Goal: Transaction & Acquisition: Purchase product/service

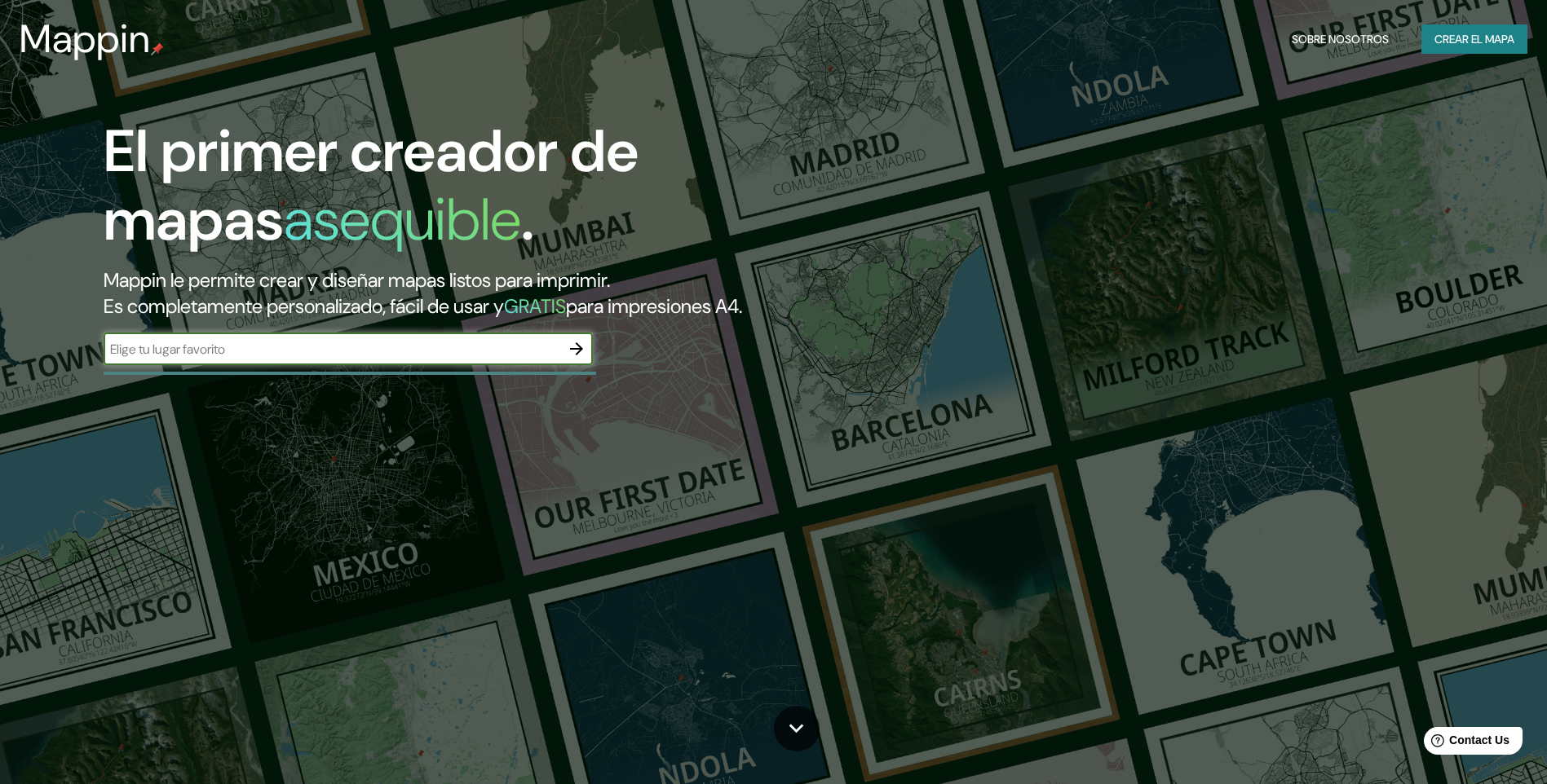
click at [575, 351] on icon "button" at bounding box center [576, 349] width 20 height 20
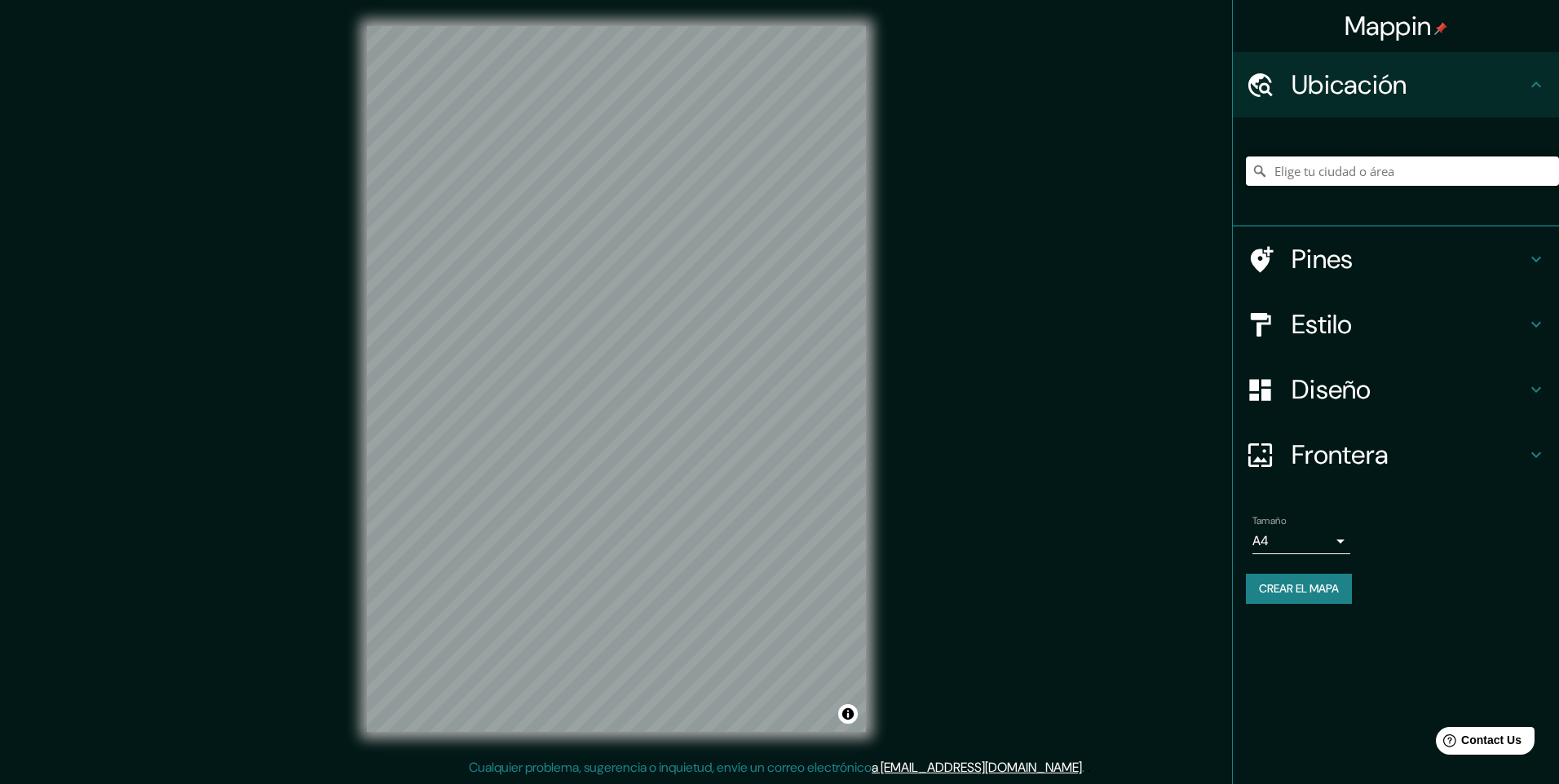
click at [1340, 168] on input "Elige tu ciudad o área" at bounding box center [1402, 171] width 313 height 29
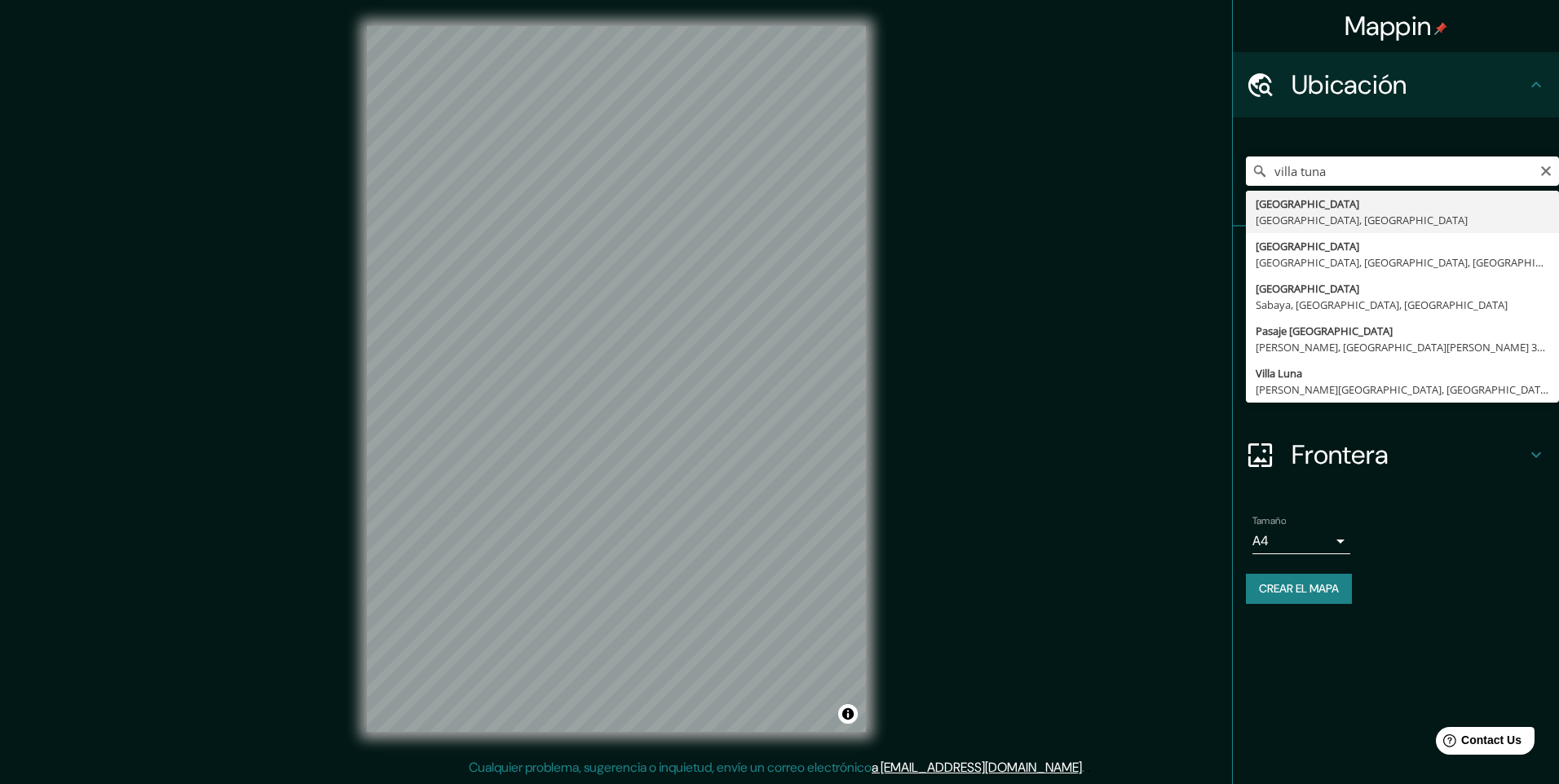
type input "[GEOGRAPHIC_DATA], [GEOGRAPHIC_DATA], [GEOGRAPHIC_DATA]"
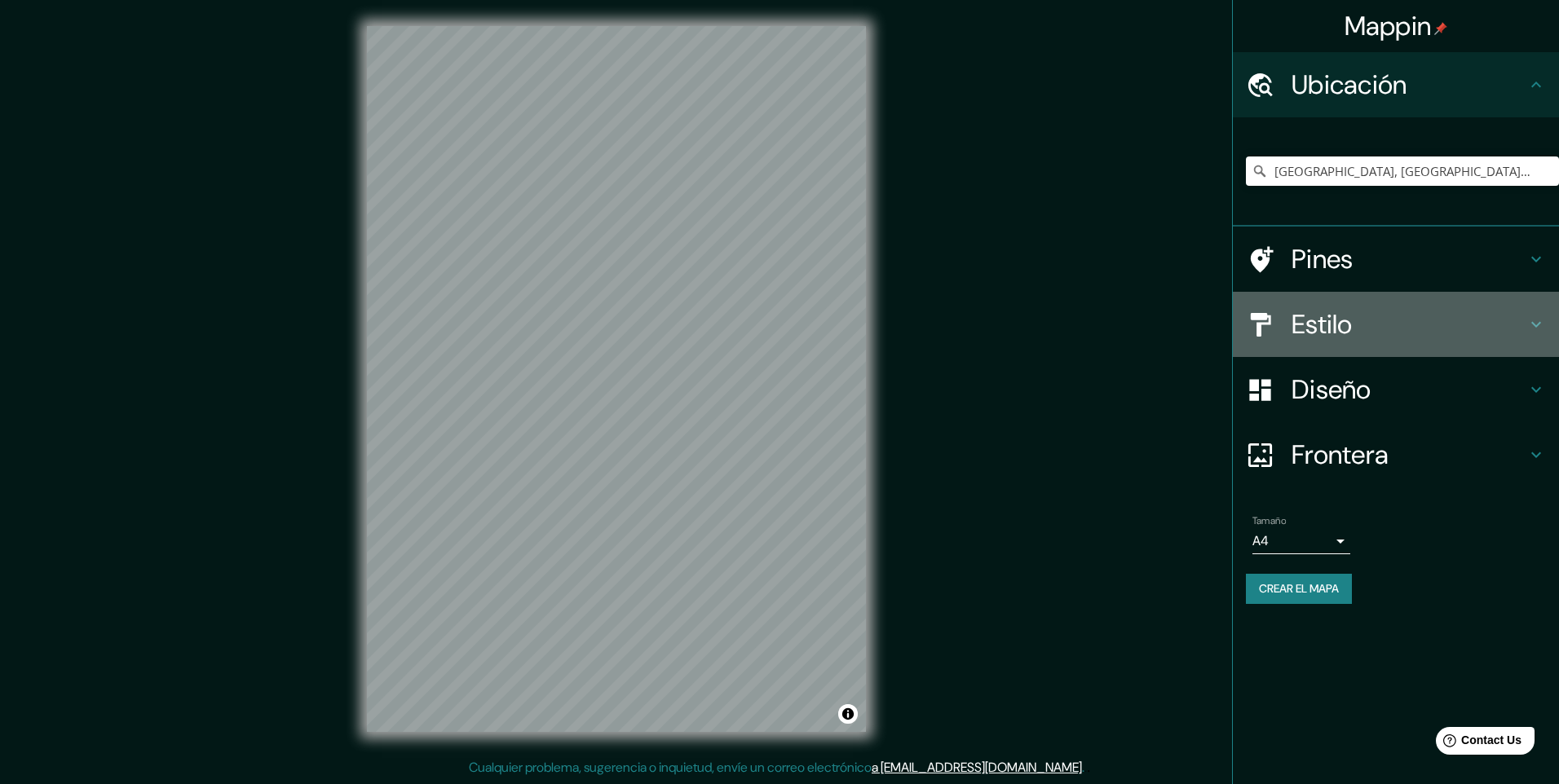
click at [1540, 333] on icon at bounding box center [1536, 325] width 20 height 20
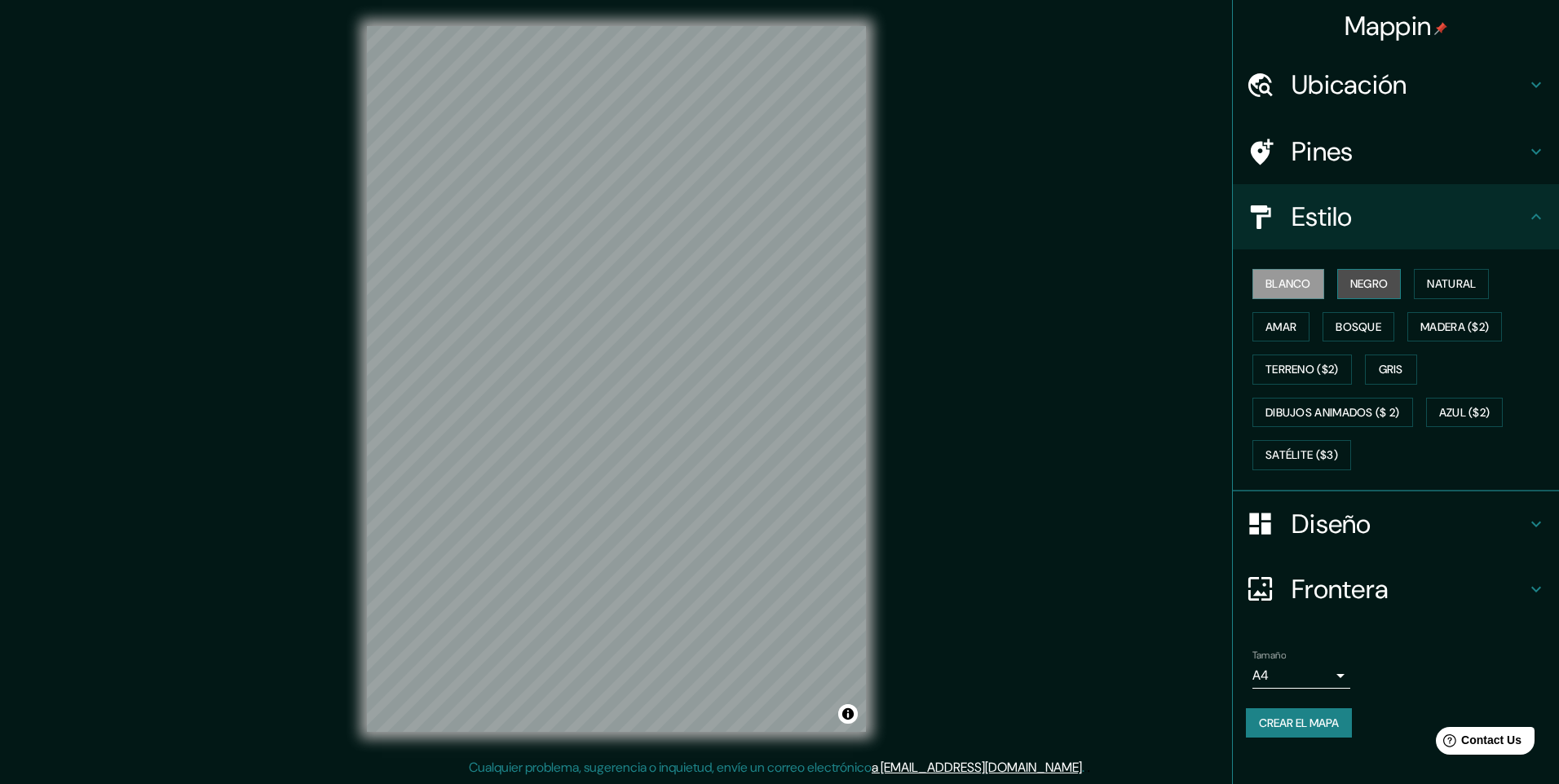
click at [1368, 284] on font "Negro" at bounding box center [1369, 284] width 38 height 20
click at [1438, 286] on font "Natural" at bounding box center [1451, 284] width 49 height 20
click at [1285, 330] on font "Amar" at bounding box center [1281, 327] width 31 height 20
click at [1378, 325] on font "Bosque" at bounding box center [1358, 327] width 46 height 20
click at [1445, 331] on font "Madera ($2)" at bounding box center [1455, 327] width 69 height 20
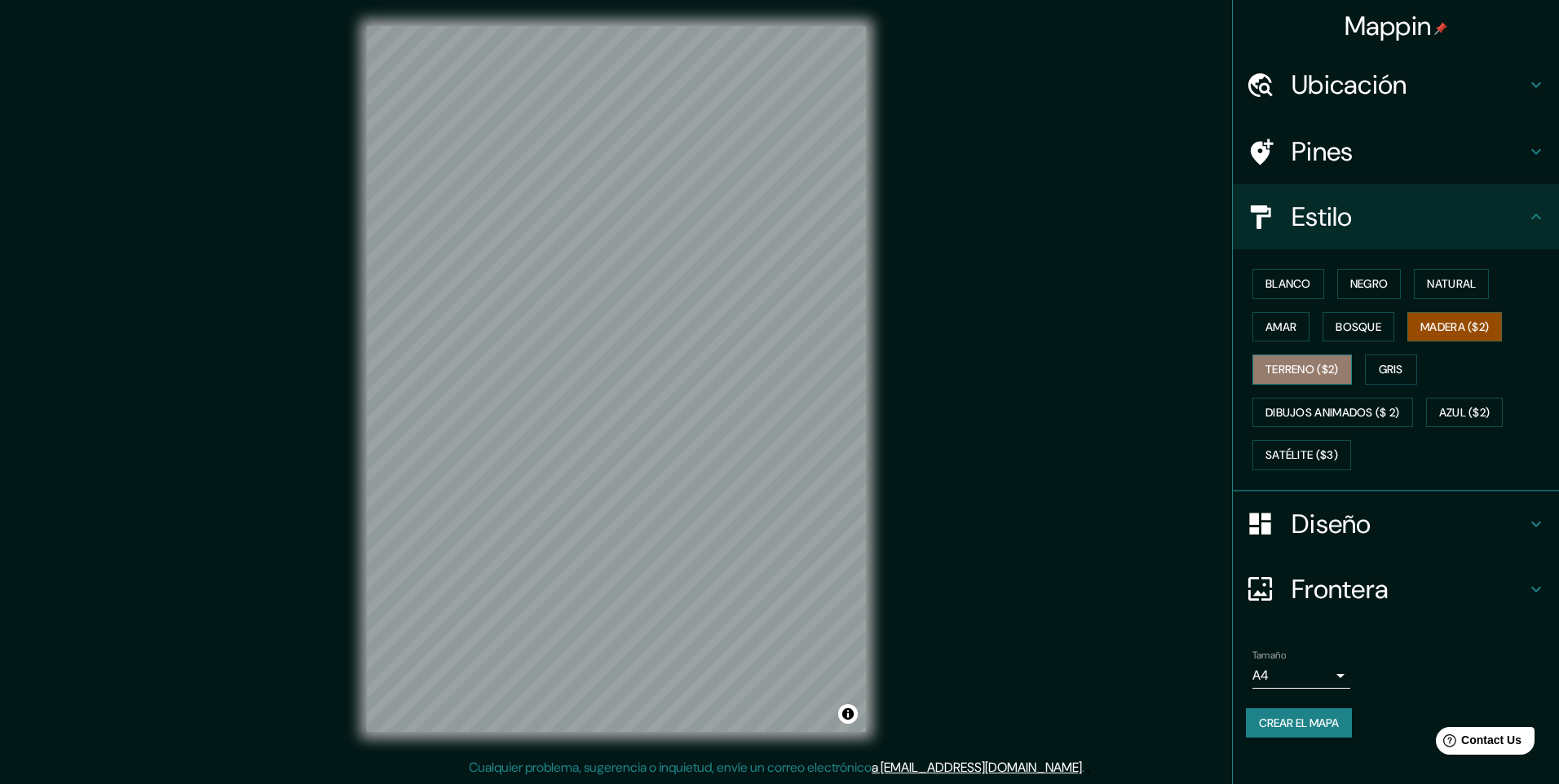
click at [1310, 373] on font "Terreno ($2)" at bounding box center [1302, 369] width 74 height 20
click at [1381, 367] on button "Gris" at bounding box center [1391, 369] width 52 height 30
click at [1372, 280] on font "Negro" at bounding box center [1369, 284] width 38 height 20
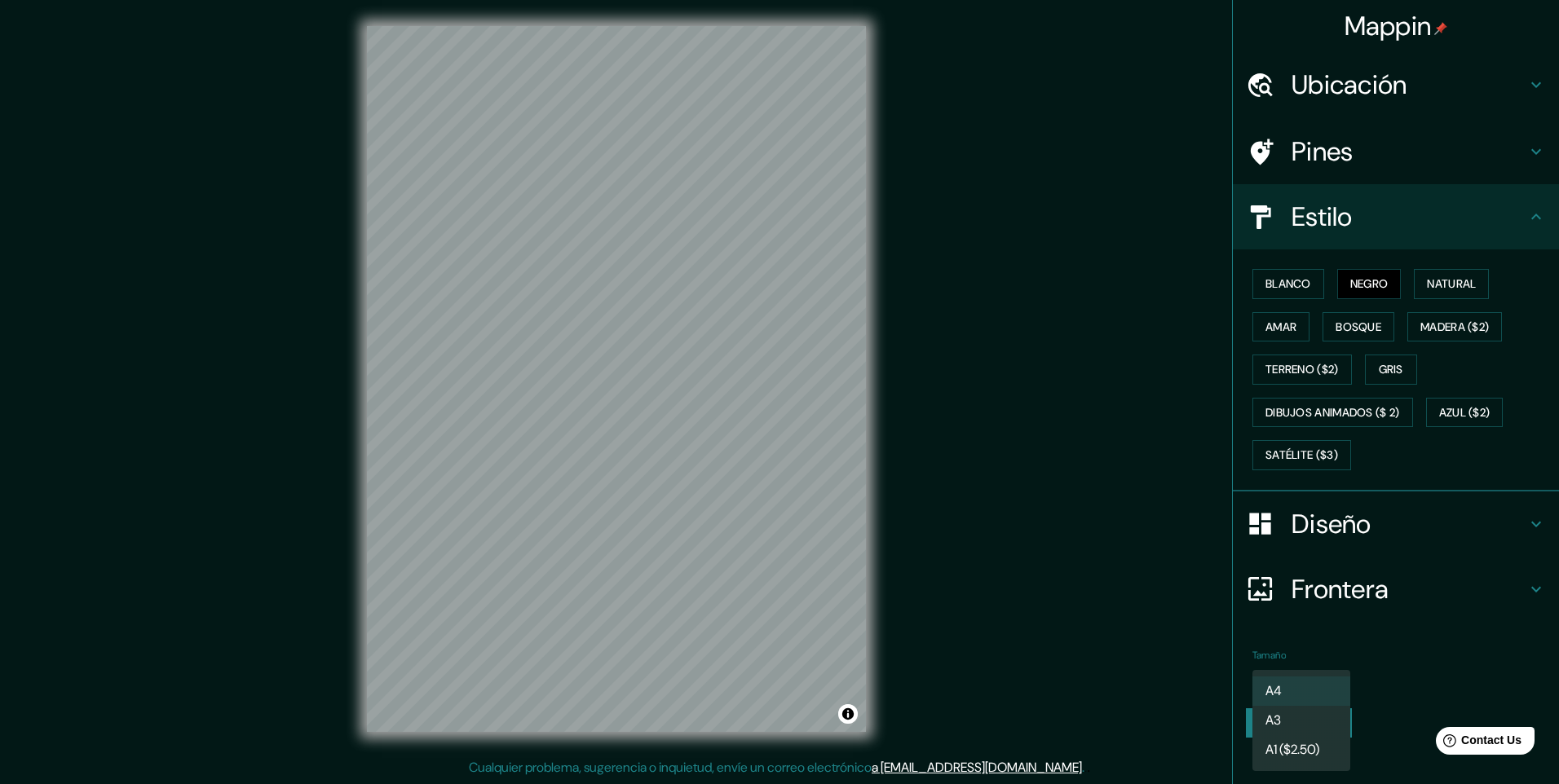
click at [1341, 674] on body "Mappin Ubicación Villa Tunari, Departamento de Cochabamba, Bolivia Pines Estilo…" at bounding box center [779, 392] width 1559 height 784
click at [1397, 658] on div at bounding box center [779, 392] width 1559 height 784
click at [1319, 719] on font "Crear el mapa" at bounding box center [1299, 723] width 80 height 20
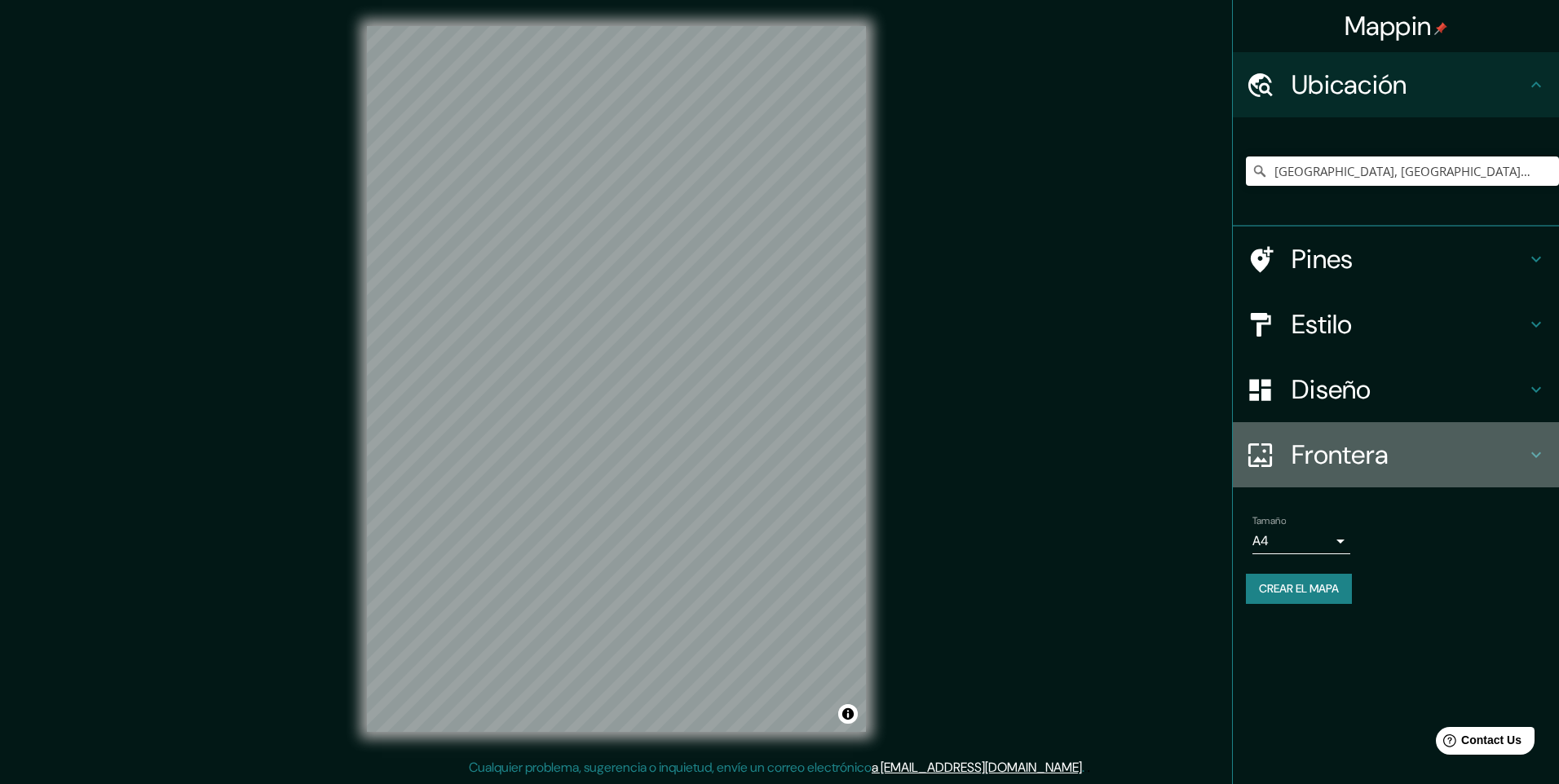
click at [1525, 455] on h4 "Frontera" at bounding box center [1408, 455] width 235 height 33
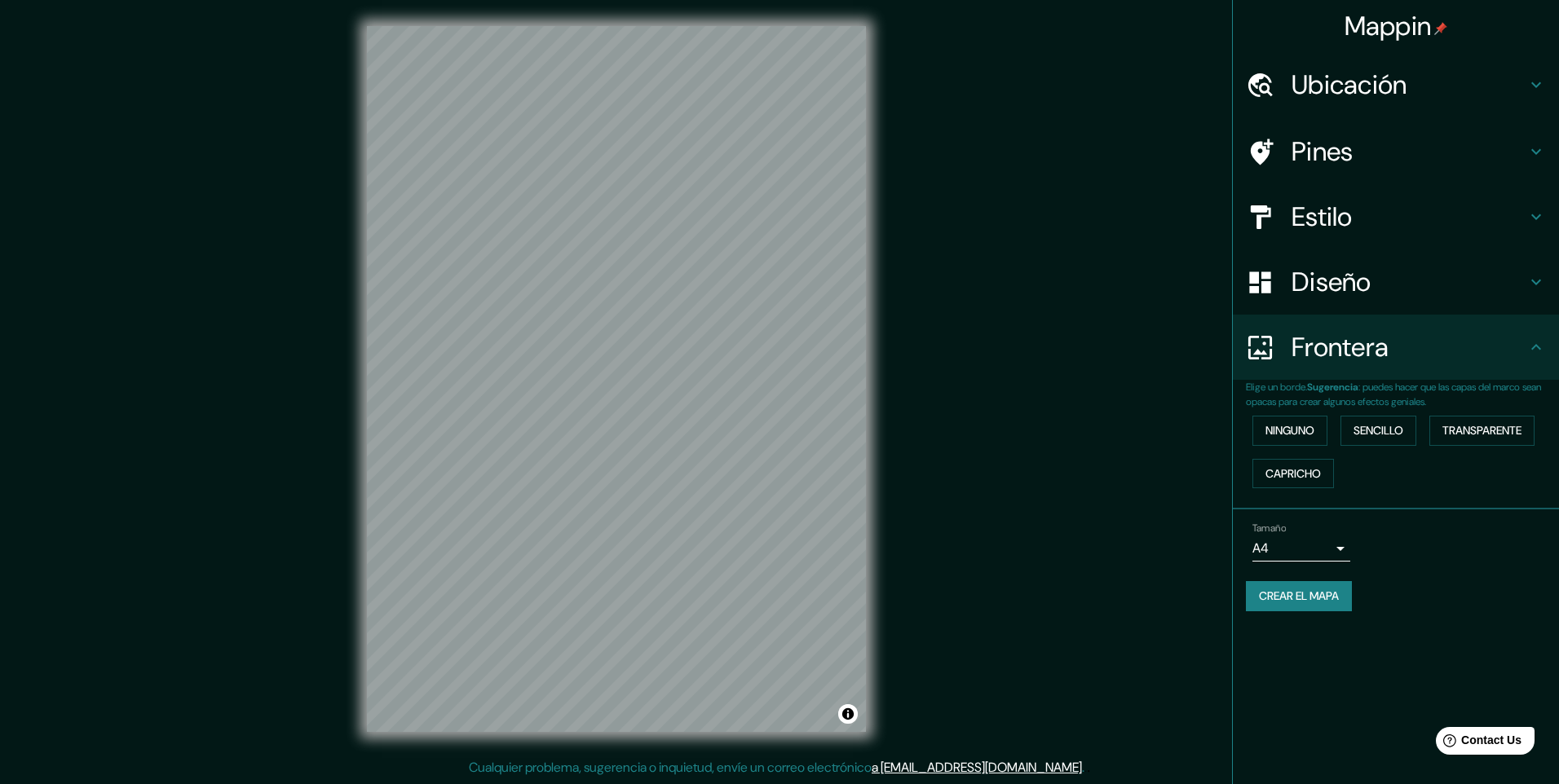
click at [1348, 554] on body "Mappin Ubicación Villa Tunari, Departamento de Cochabamba, Bolivia Pines Estilo…" at bounding box center [779, 392] width 1559 height 784
click at [1420, 554] on div at bounding box center [779, 392] width 1559 height 784
drag, startPoint x: 897, startPoint y: 575, endPoint x: 951, endPoint y: 361, distance: 220.7
click at [951, 361] on div "Mappin Ubicación Villa Tunari, Departamento de Cochabamba, Bolivia Pines Estilo…" at bounding box center [779, 392] width 1559 height 784
click at [1300, 220] on h4 "Estilo" at bounding box center [1408, 217] width 235 height 33
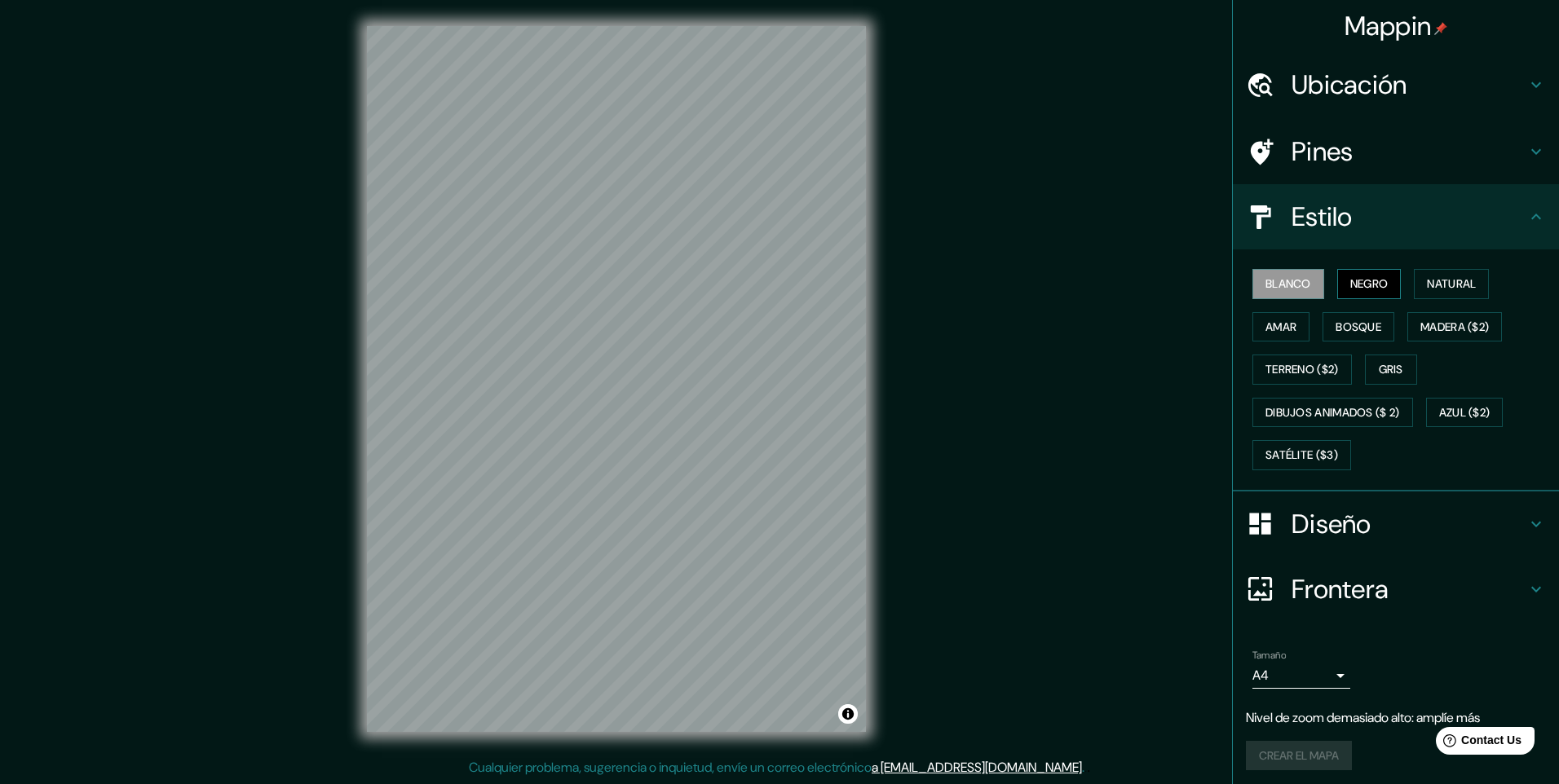
click at [1350, 286] on font "Negro" at bounding box center [1369, 284] width 38 height 20
click at [1318, 132] on div "Pines" at bounding box center [1395, 151] width 327 height 65
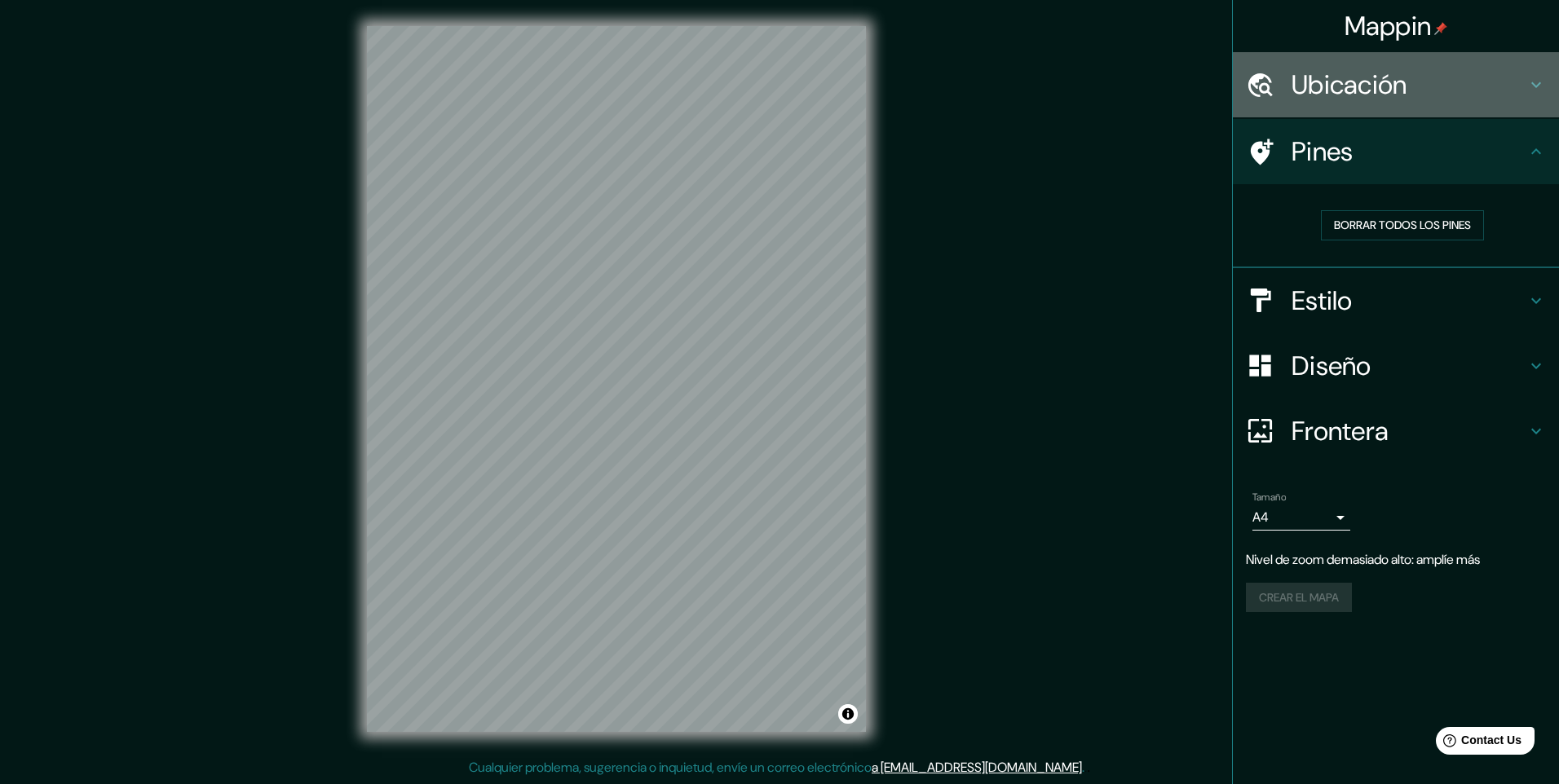
click at [1352, 92] on h4 "Ubicación" at bounding box center [1408, 85] width 235 height 33
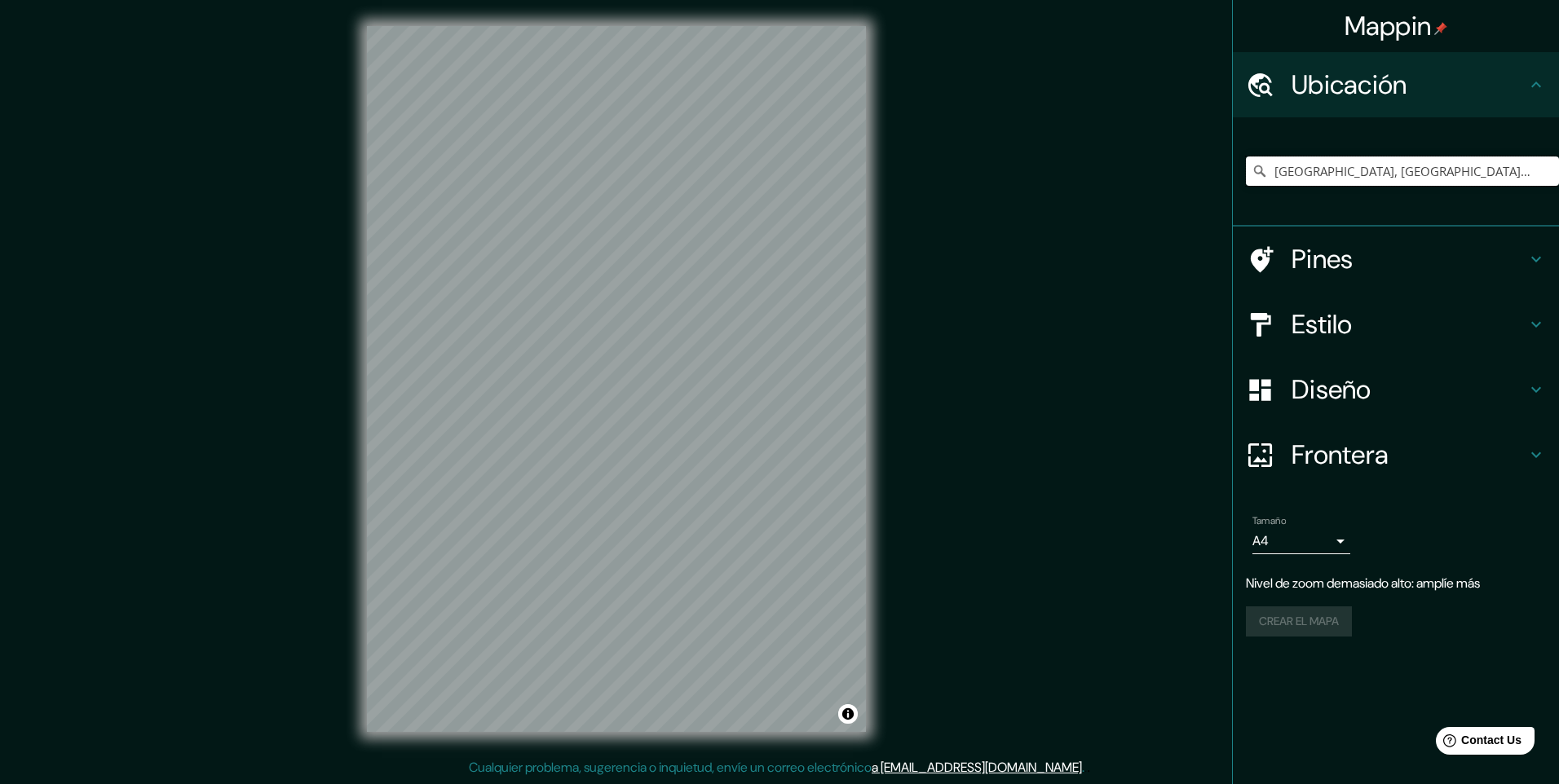
click at [1527, 176] on input "[GEOGRAPHIC_DATA], [GEOGRAPHIC_DATA], [GEOGRAPHIC_DATA]" at bounding box center [1402, 171] width 313 height 29
drag, startPoint x: 1544, startPoint y: 173, endPoint x: 1268, endPoint y: 197, distance: 277.0
click at [1268, 197] on div "[GEOGRAPHIC_DATA], [GEOGRAPHIC_DATA], [GEOGRAPHIC_DATA]" at bounding box center [1402, 171] width 313 height 82
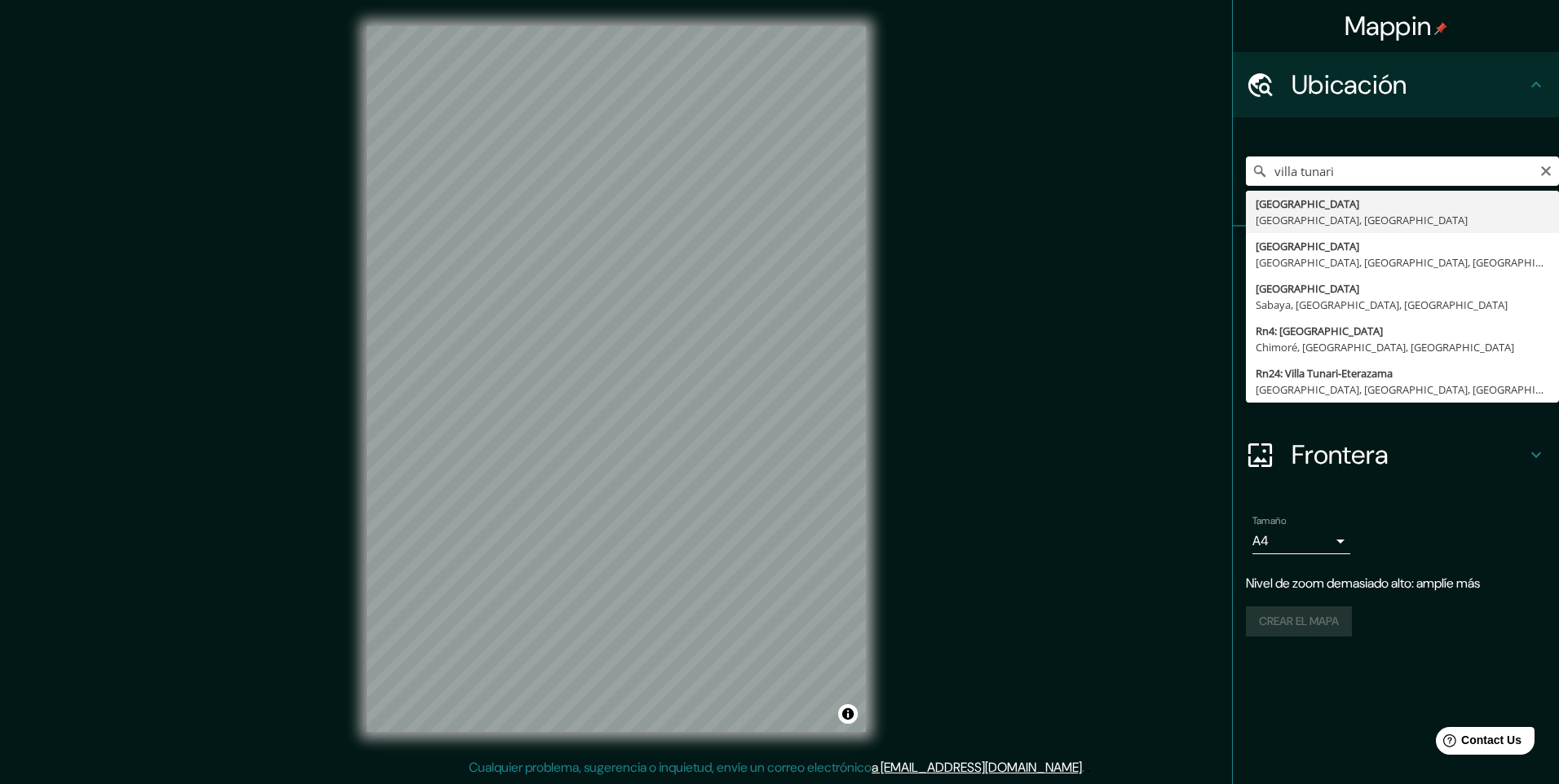
type input "[GEOGRAPHIC_DATA], [GEOGRAPHIC_DATA], [GEOGRAPHIC_DATA]"
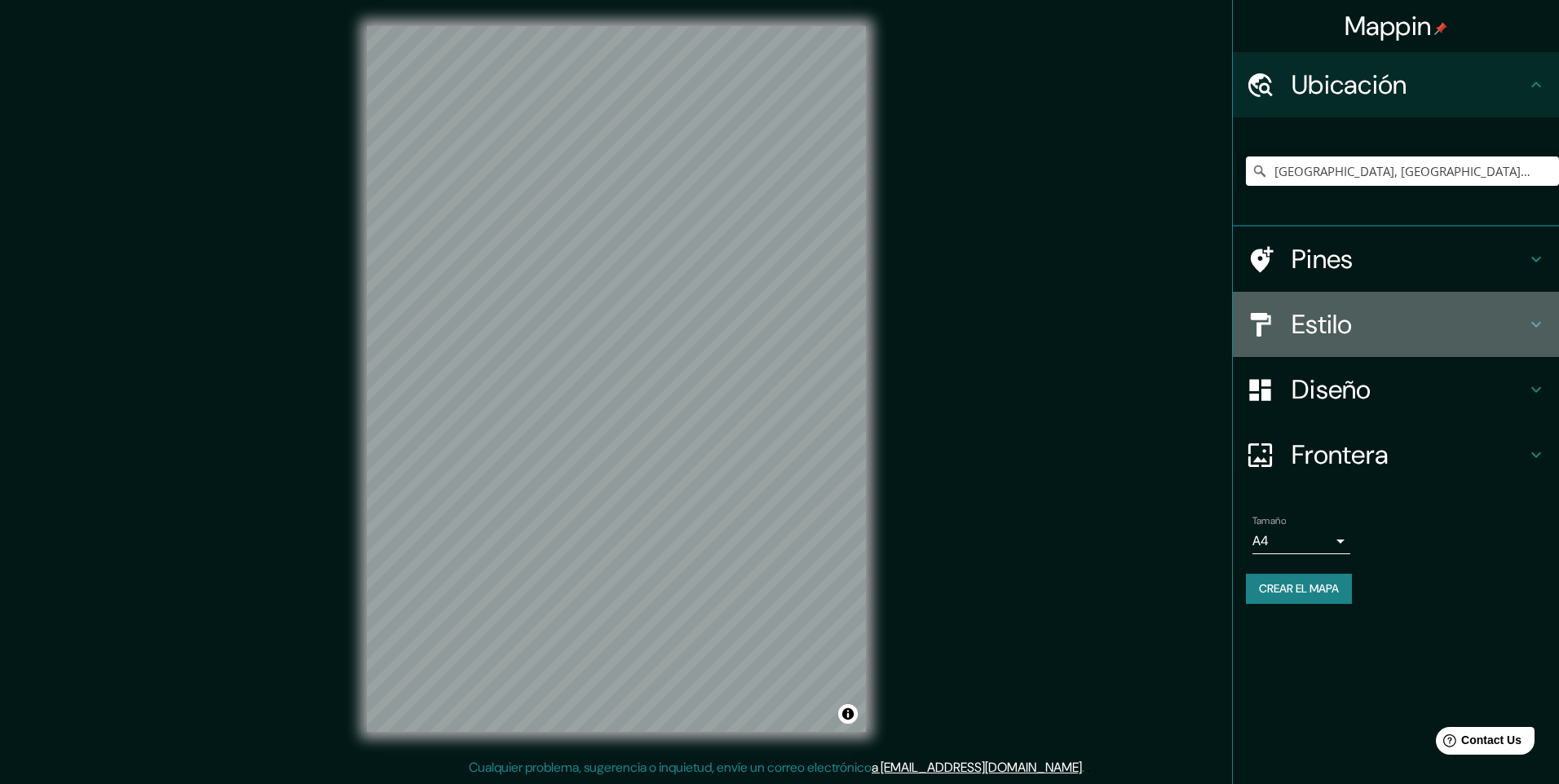
click at [1375, 330] on h4 "Estilo" at bounding box center [1408, 325] width 235 height 33
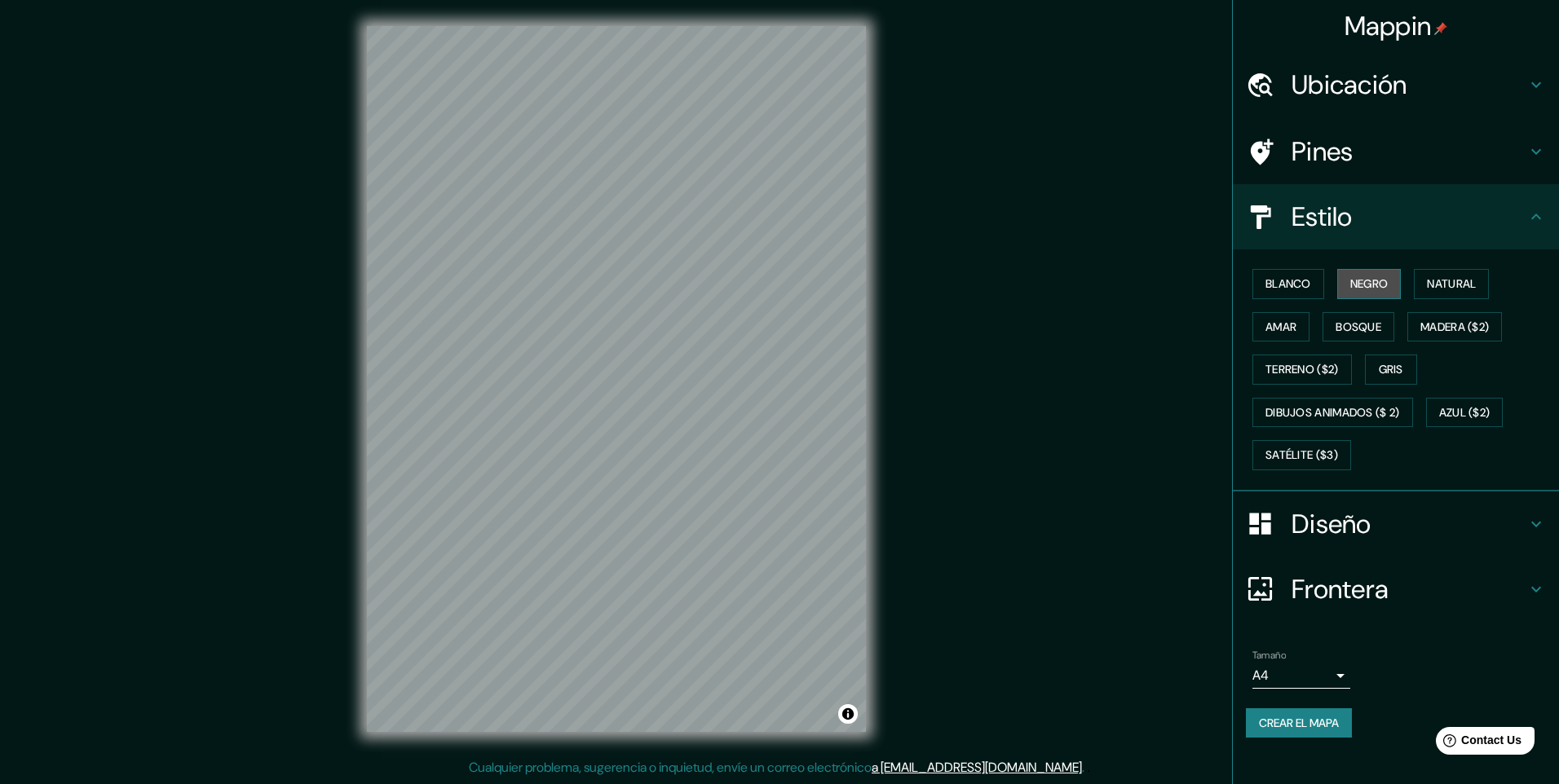
click at [1363, 284] on font "Negro" at bounding box center [1369, 284] width 38 height 20
click at [1453, 291] on font "Natural" at bounding box center [1451, 284] width 49 height 20
click at [1357, 286] on font "Negro" at bounding box center [1369, 284] width 38 height 20
click at [1292, 289] on font "Blanco" at bounding box center [1288, 284] width 46 height 20
click at [1283, 328] on font "Amar" at bounding box center [1281, 327] width 31 height 20
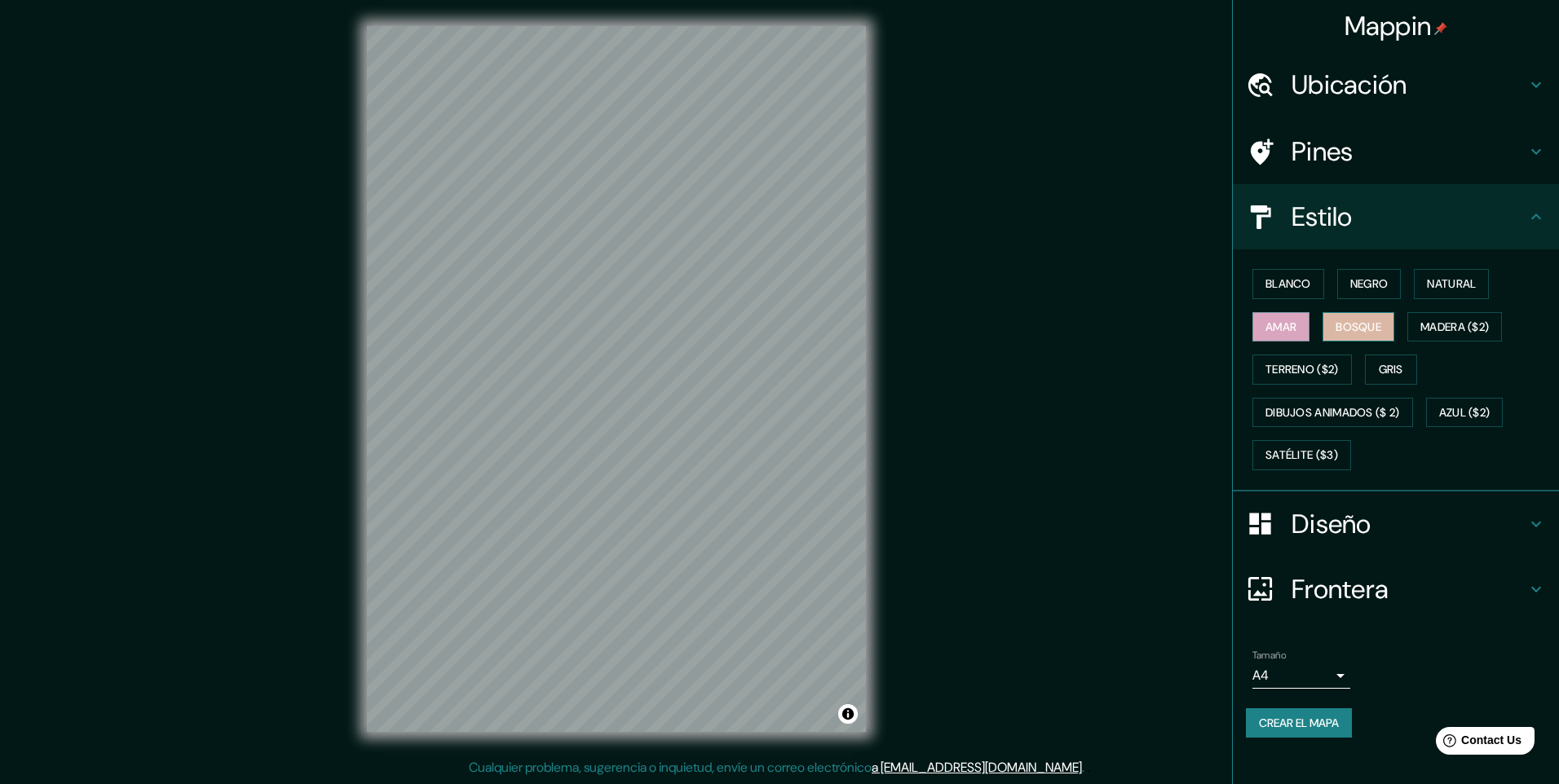
click at [1349, 328] on font "Bosque" at bounding box center [1358, 327] width 46 height 20
click at [1398, 375] on font "Gris" at bounding box center [1391, 369] width 25 height 20
click at [1442, 289] on font "Natural" at bounding box center [1451, 284] width 49 height 20
click at [1383, 284] on font "Negro" at bounding box center [1369, 284] width 38 height 20
click at [1306, 283] on font "Blanco" at bounding box center [1288, 284] width 46 height 20
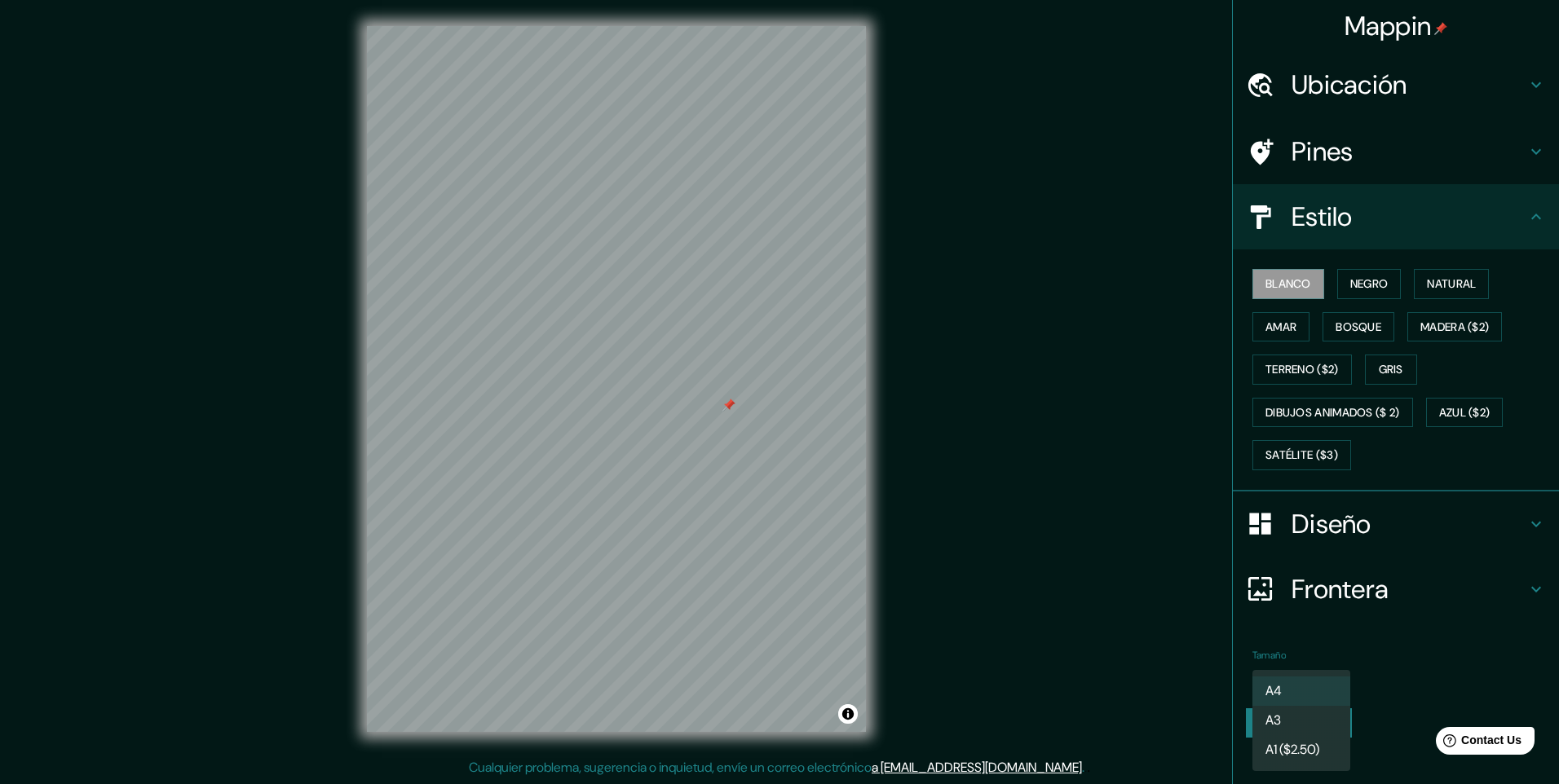
click at [1340, 675] on body "Mappin Ubicación Villa Tunari, Departamento de Cochabamba, Bolivia Pines Estilo…" at bounding box center [779, 392] width 1559 height 784
click at [1270, 727] on font "A3" at bounding box center [1273, 721] width 16 height 20
click at [761, 415] on div at bounding box center [755, 417] width 13 height 13
drag, startPoint x: 753, startPoint y: 420, endPoint x: 743, endPoint y: 397, distance: 25.1
click at [743, 397] on div at bounding box center [746, 394] width 13 height 13
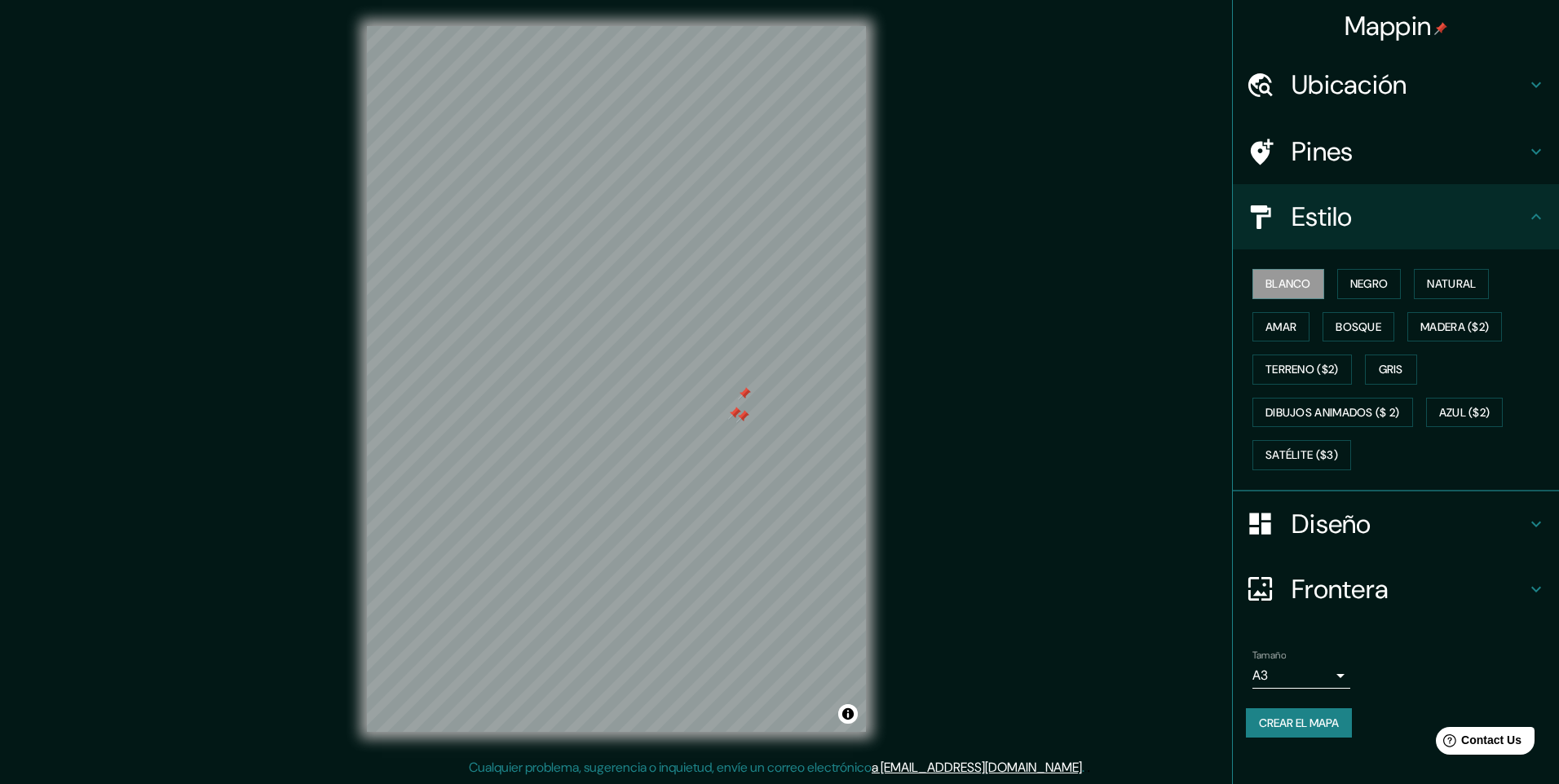
drag, startPoint x: 743, startPoint y: 397, endPoint x: 738, endPoint y: 419, distance: 22.6
click at [738, 419] on div at bounding box center [743, 417] width 13 height 13
click at [736, 413] on div at bounding box center [735, 413] width 13 height 13
click at [744, 393] on div at bounding box center [745, 394] width 13 height 13
click at [1313, 730] on font "Crear el mapa" at bounding box center [1299, 723] width 80 height 20
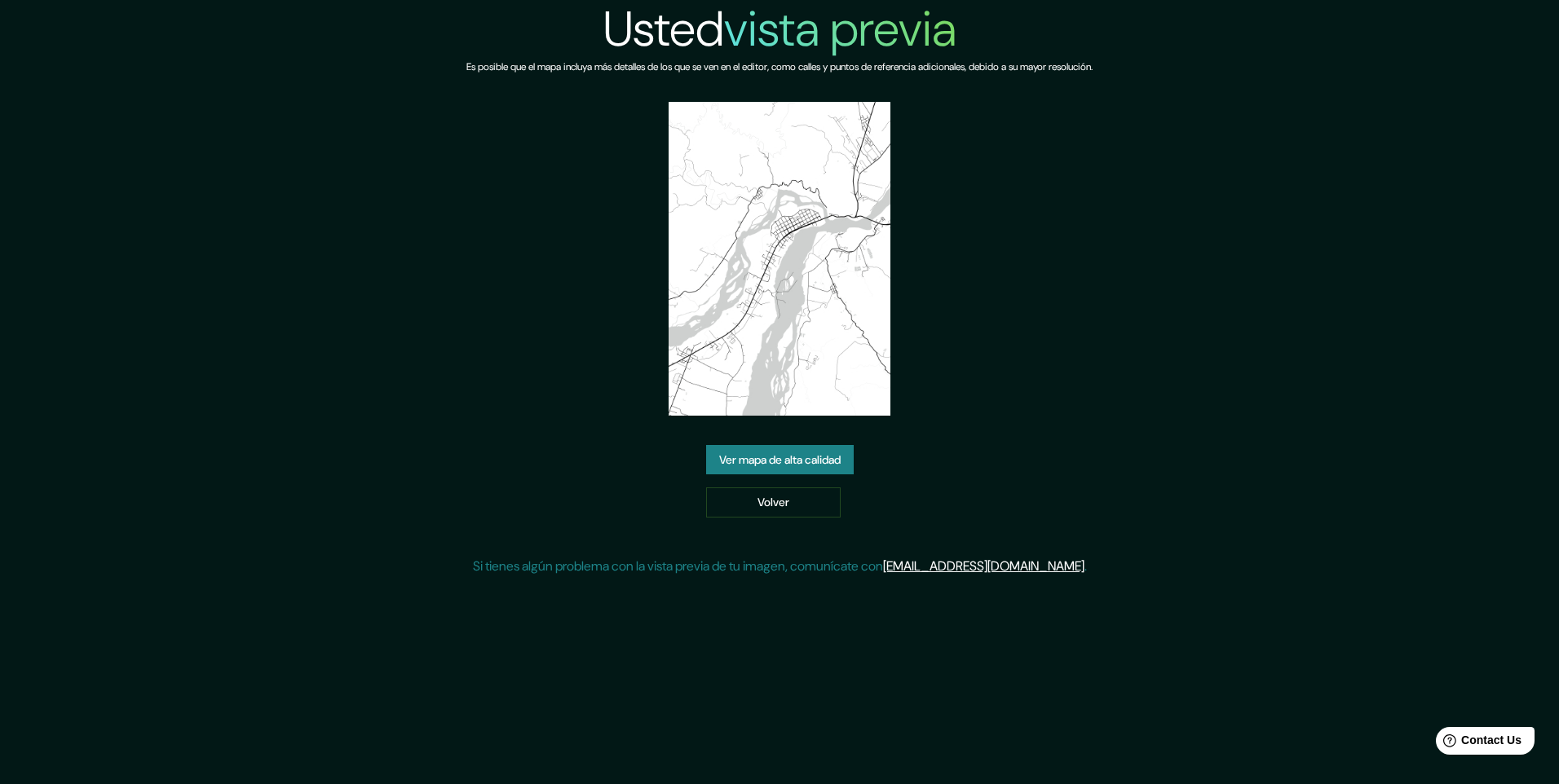
click at [787, 466] on link "Ver mapa de alta calidad" at bounding box center [780, 460] width 147 height 30
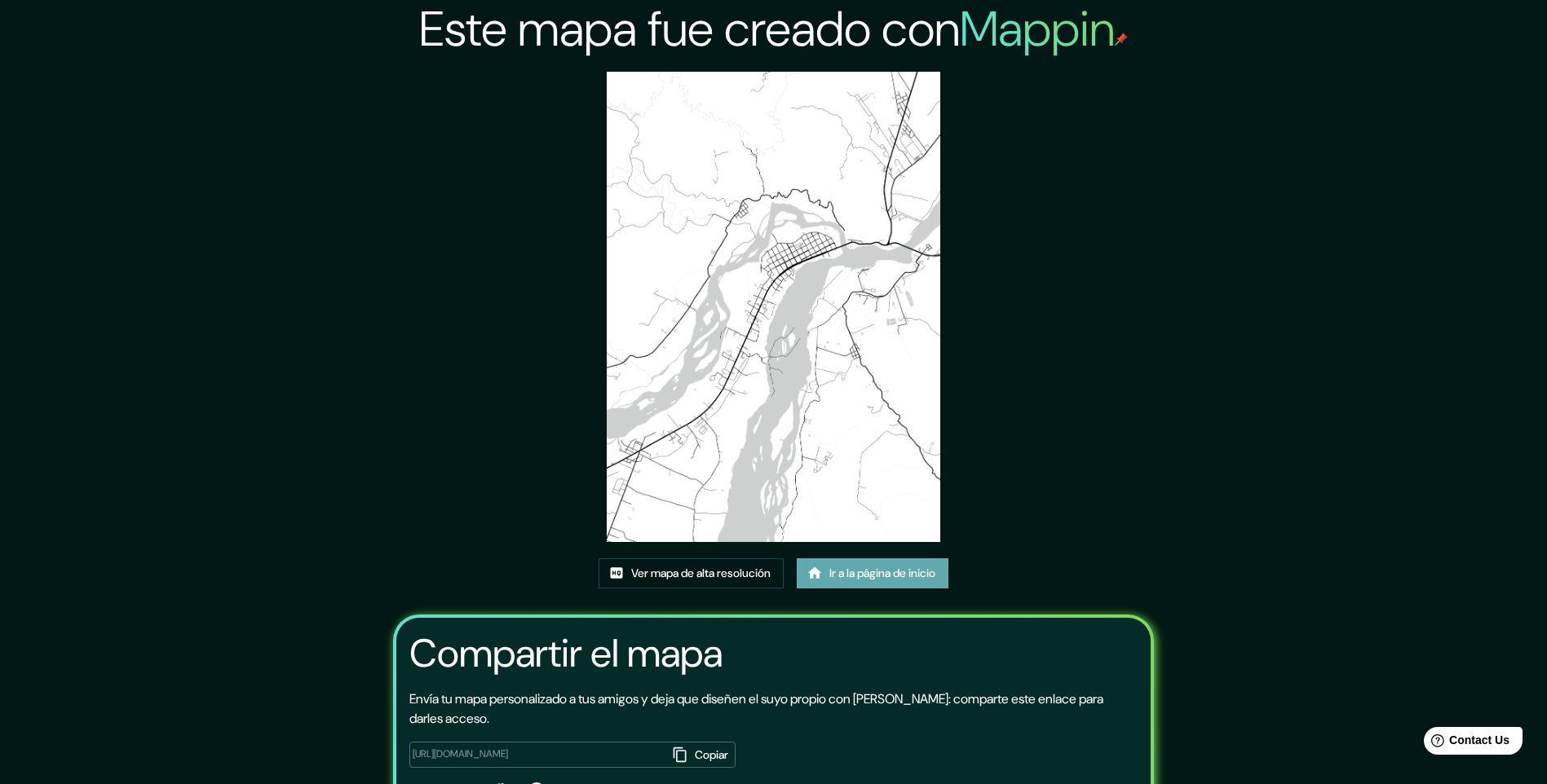
click at [910, 579] on font "Ir a la página de inicio" at bounding box center [882, 573] width 106 height 20
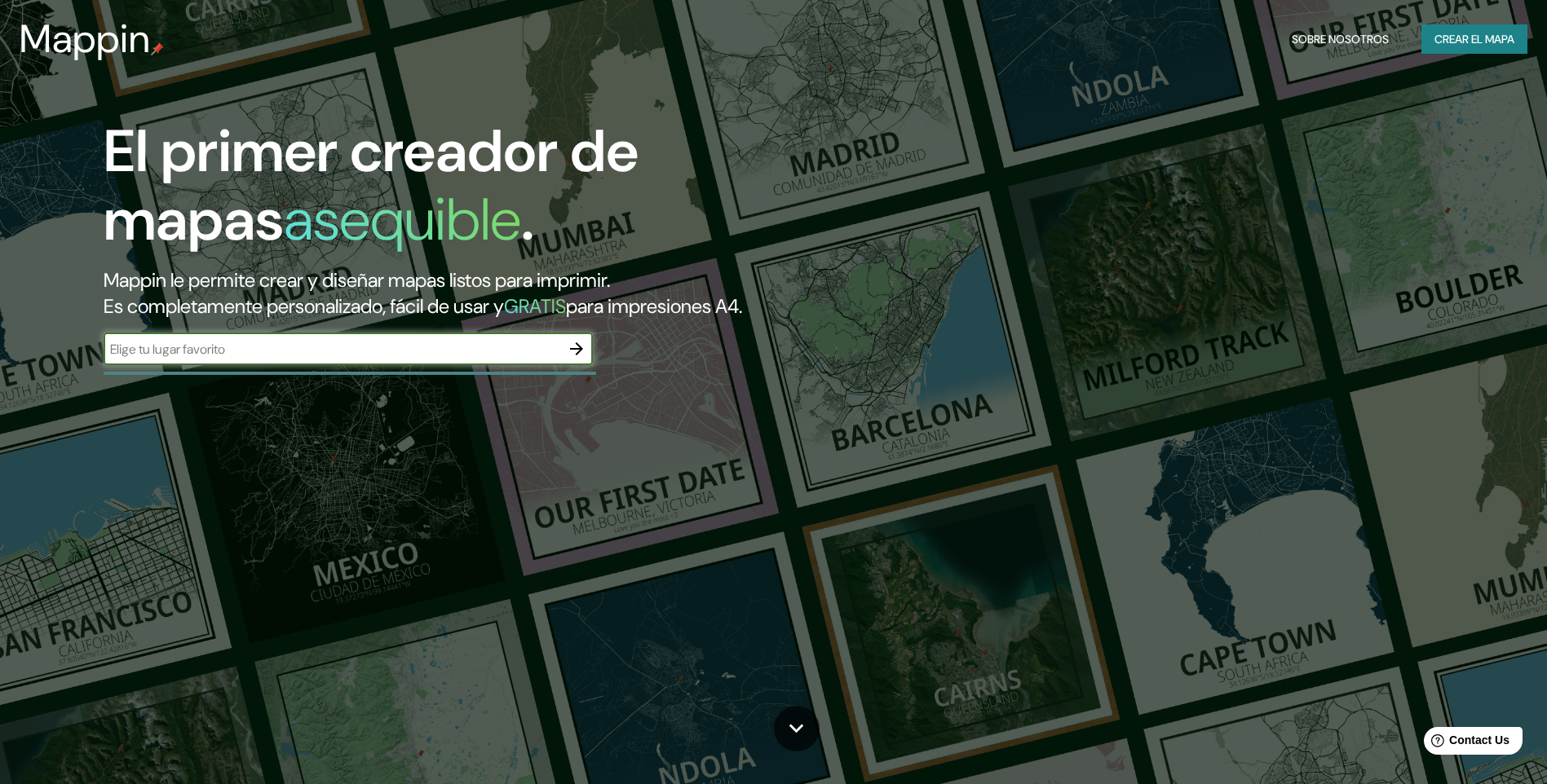
click at [570, 345] on icon "button" at bounding box center [576, 349] width 20 height 20
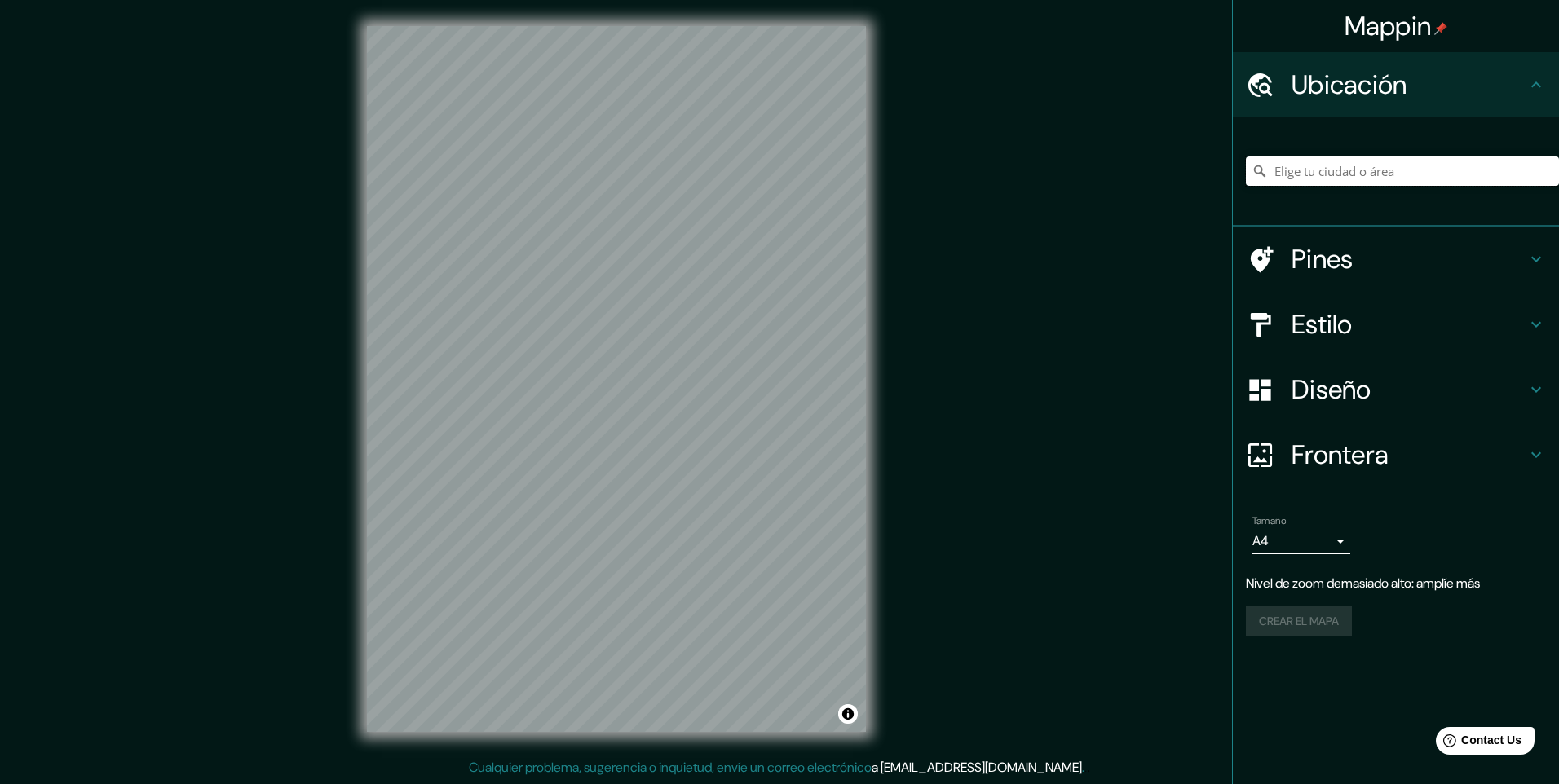
click at [1324, 170] on input "Elige tu ciudad o área" at bounding box center [1402, 171] width 313 height 29
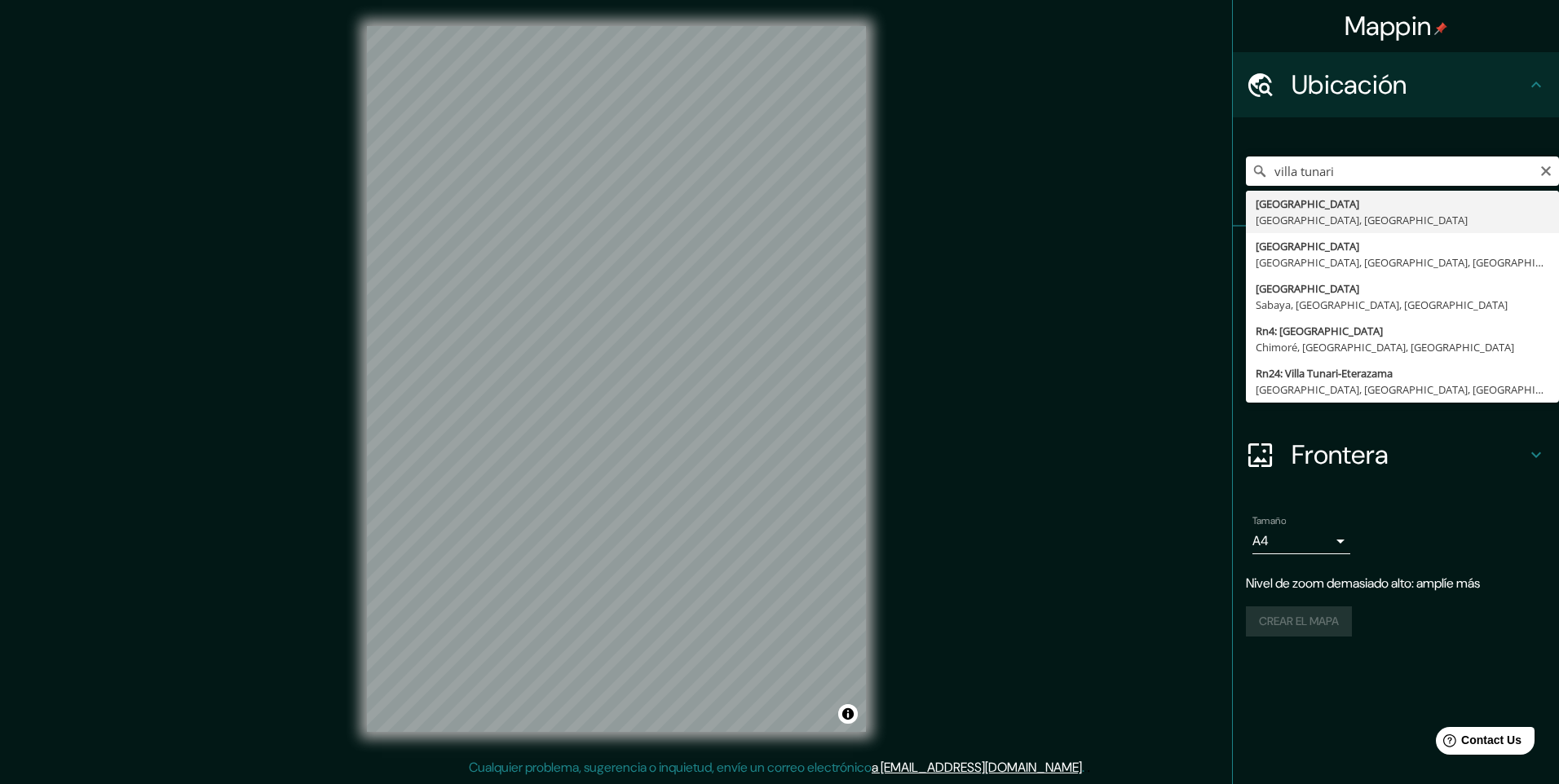
type input "[GEOGRAPHIC_DATA], [GEOGRAPHIC_DATA], [GEOGRAPHIC_DATA]"
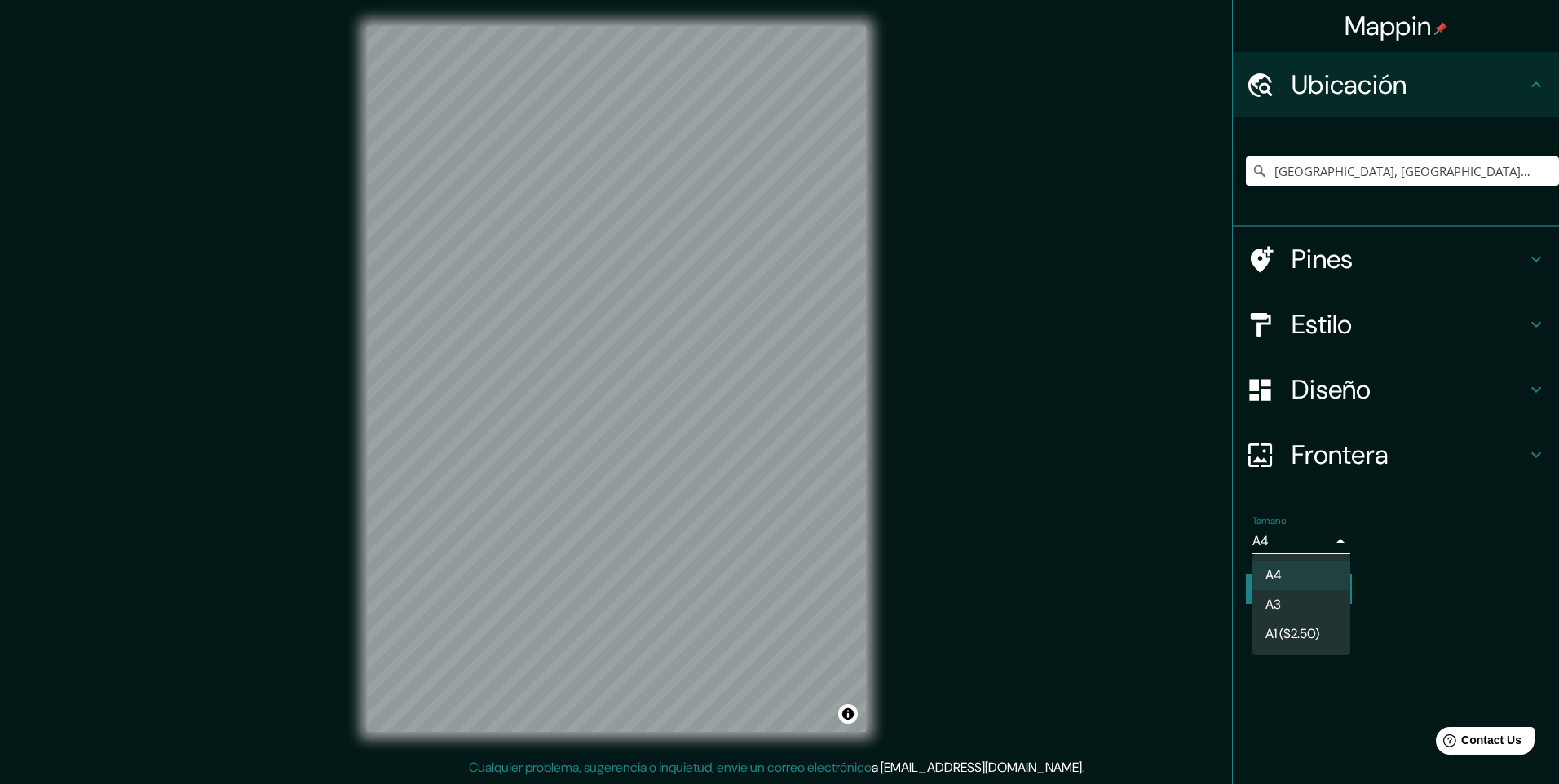
click at [1341, 544] on body "Mappin Ubicación [GEOGRAPHIC_DATA], [GEOGRAPHIC_DATA], [GEOGRAPHIC_DATA] [GEOGR…" at bounding box center [779, 392] width 1559 height 784
click at [1302, 593] on li "A3" at bounding box center [1301, 605] width 98 height 29
type input "a4"
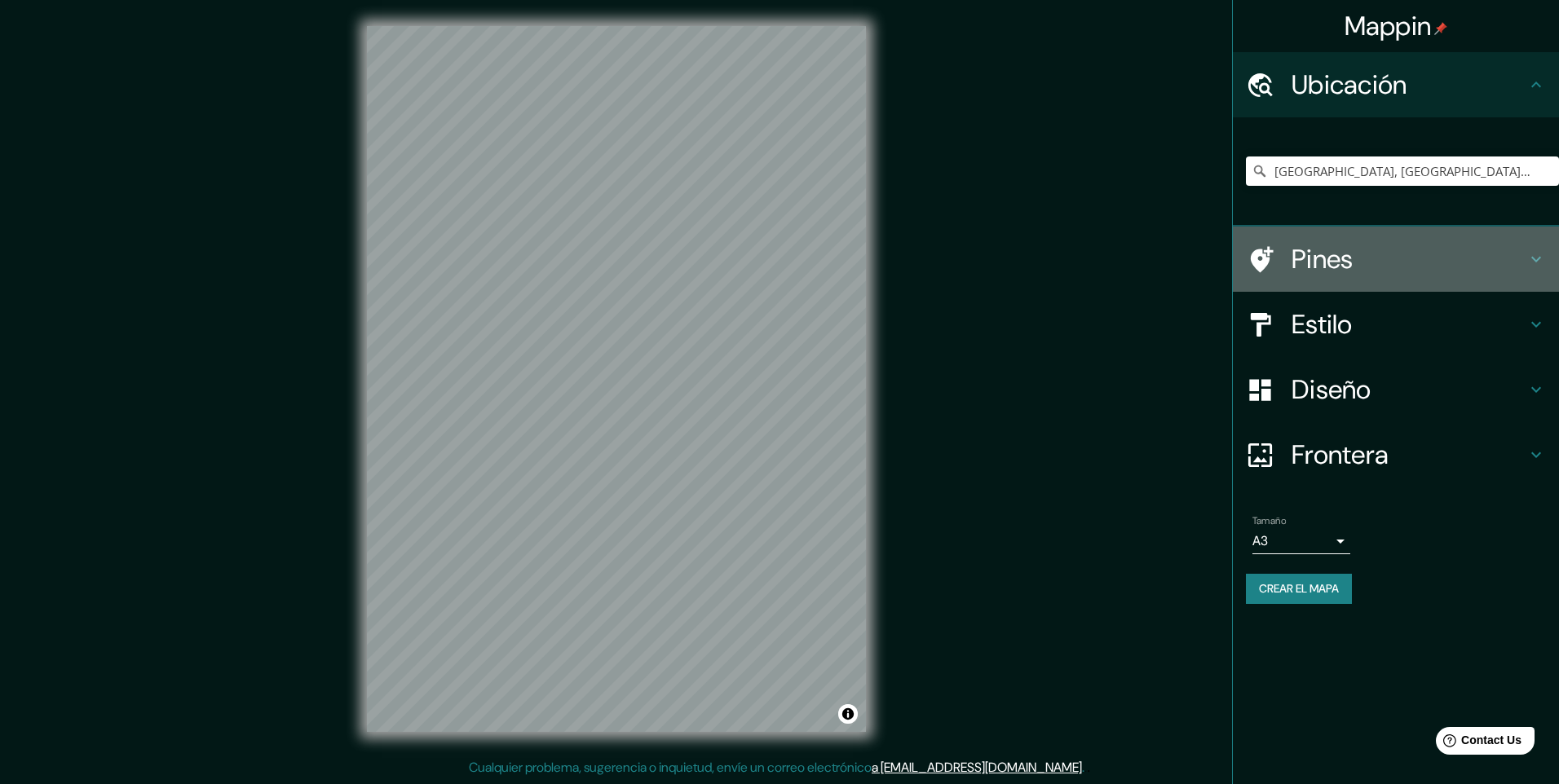
click at [1376, 275] on h4 "Pines" at bounding box center [1408, 259] width 235 height 33
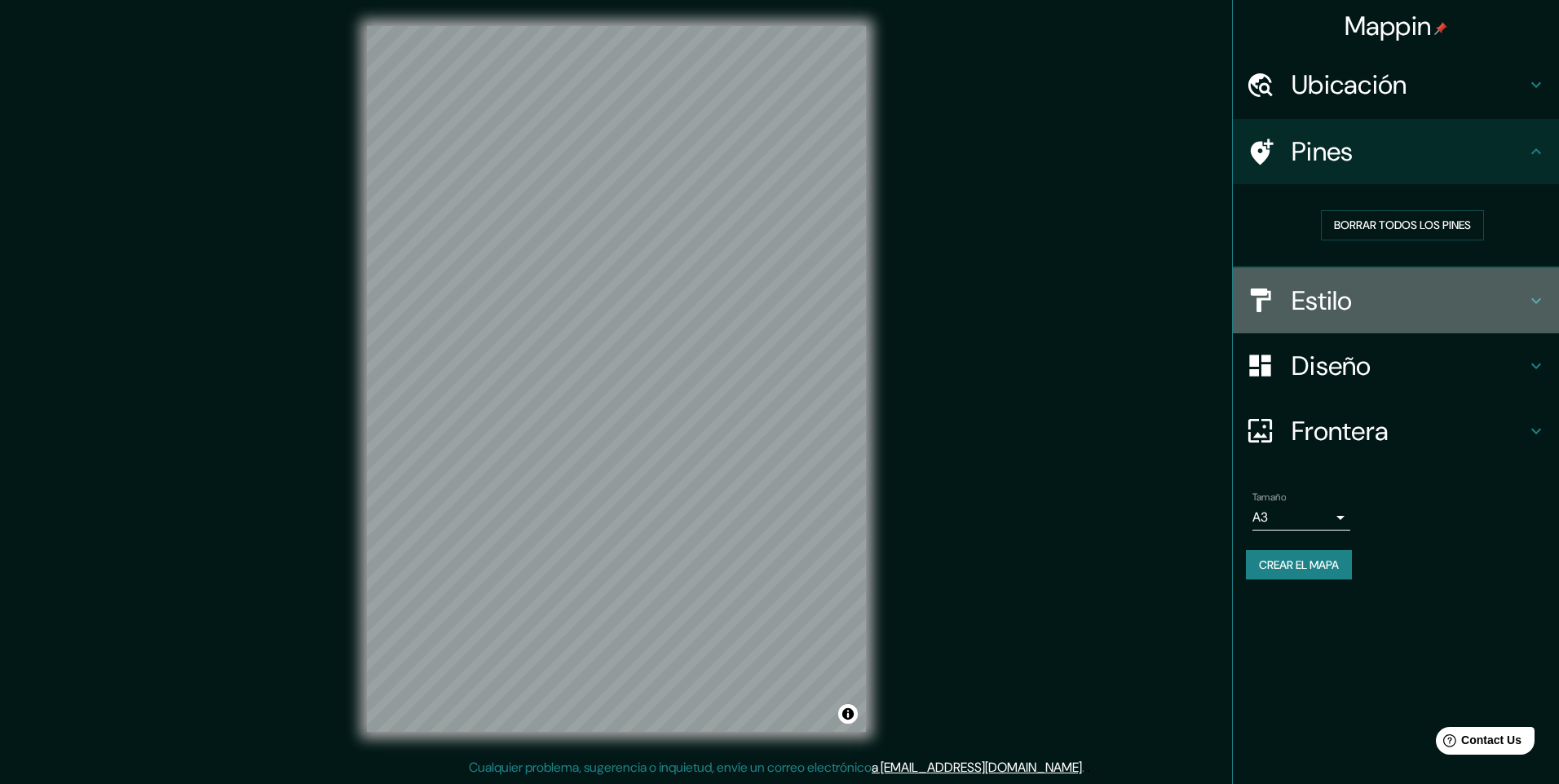
click at [1358, 301] on h4 "Estilo" at bounding box center [1408, 301] width 235 height 33
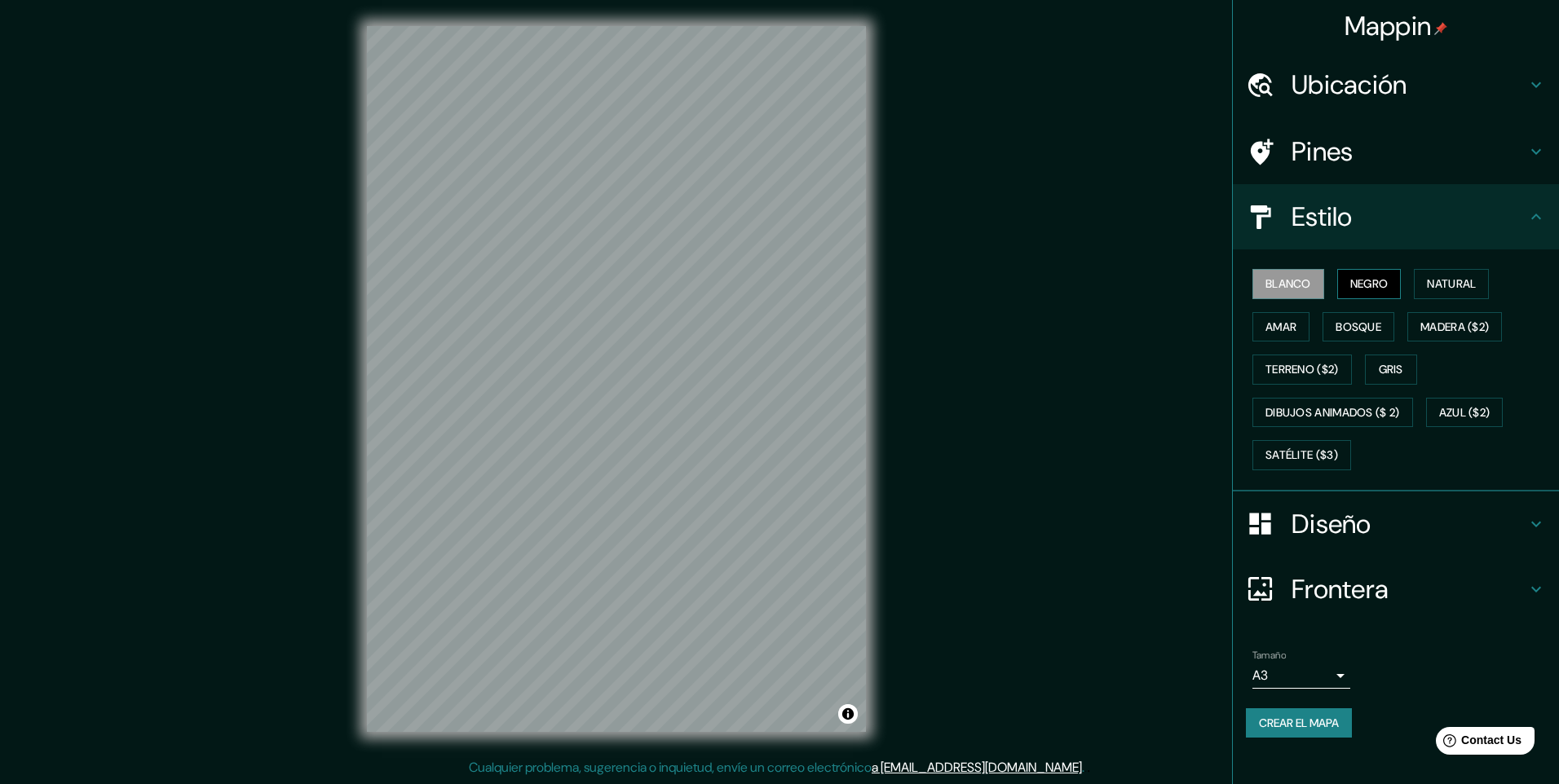
click at [1364, 291] on font "Negro" at bounding box center [1369, 284] width 38 height 20
click at [1435, 290] on font "Natural" at bounding box center [1451, 284] width 49 height 20
click at [1291, 323] on font "Amar" at bounding box center [1281, 327] width 31 height 20
click at [1350, 322] on font "Bosque" at bounding box center [1358, 327] width 46 height 20
click at [1458, 328] on font "Madera ($2)" at bounding box center [1455, 327] width 69 height 20
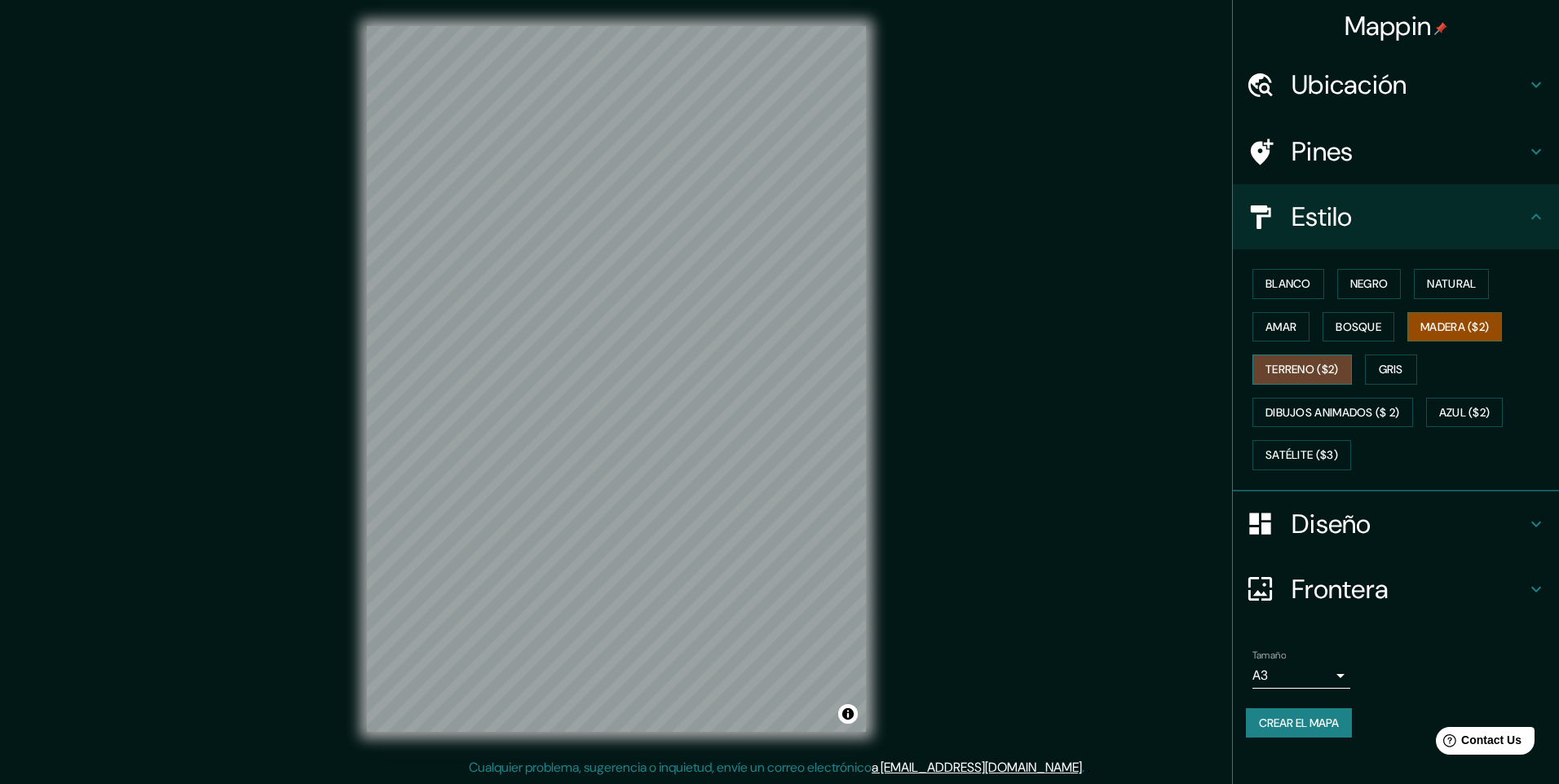
click at [1301, 375] on font "Terreno ($2)" at bounding box center [1302, 369] width 74 height 20
click at [1376, 371] on button "Gris" at bounding box center [1391, 369] width 52 height 30
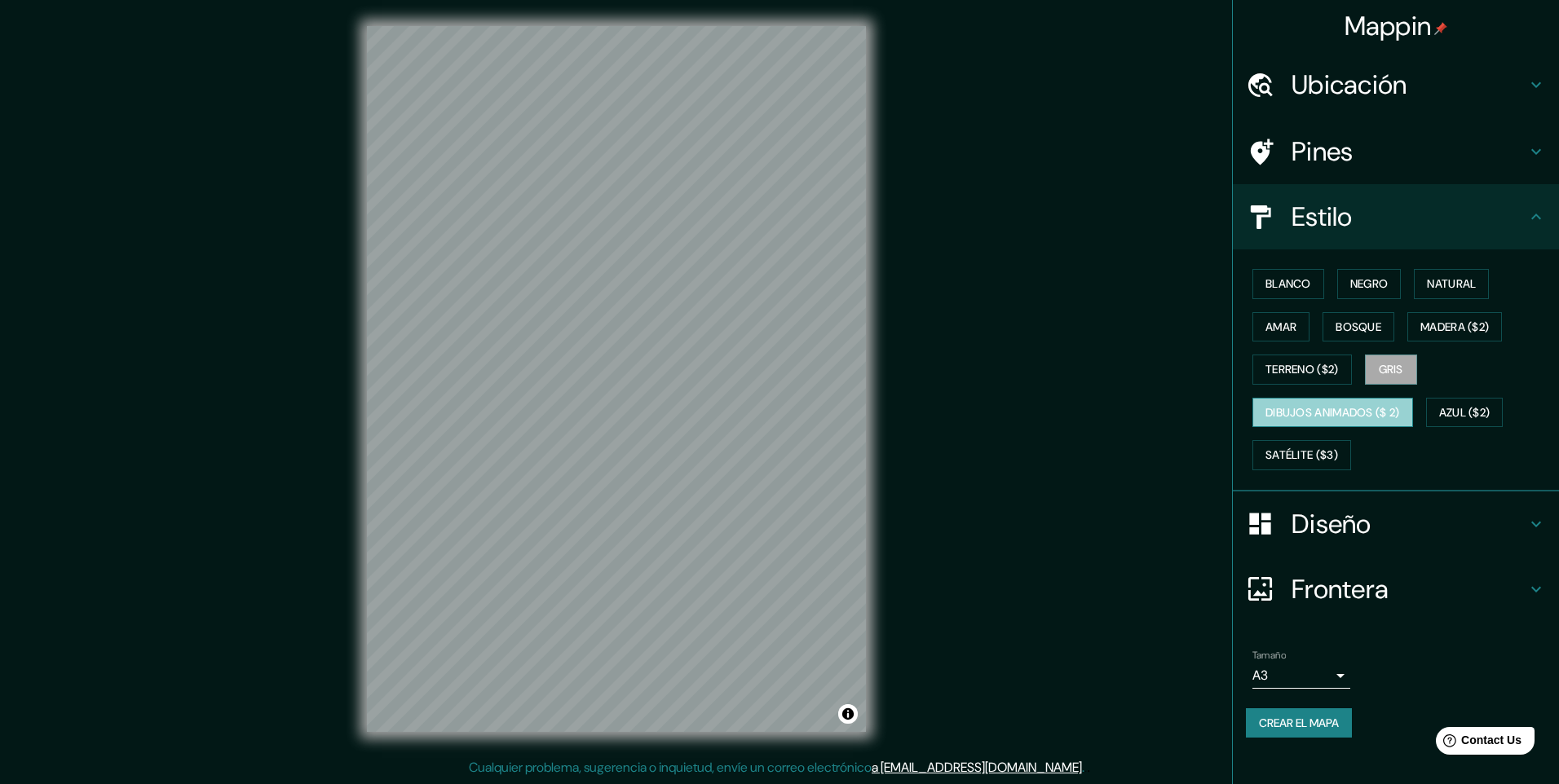
click at [1331, 416] on font "Dibujos animados ($ 2)" at bounding box center [1332, 412] width 134 height 20
click at [1454, 412] on font "Azul ($2)" at bounding box center [1464, 412] width 52 height 20
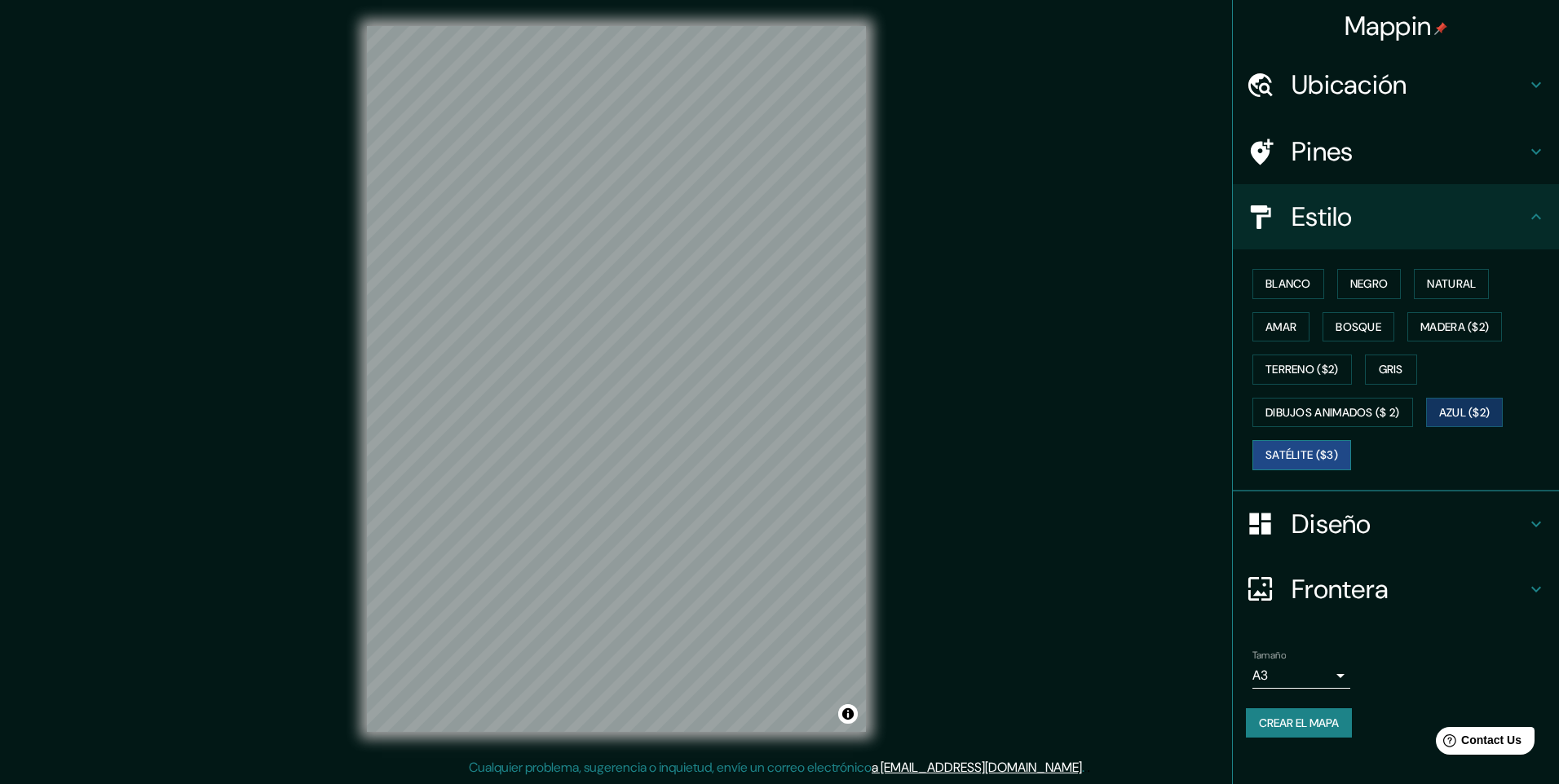
click at [1303, 463] on font "Satélite ($3)" at bounding box center [1301, 455] width 73 height 20
click at [1365, 289] on font "Negro" at bounding box center [1369, 284] width 38 height 20
click at [1286, 285] on font "Blanco" at bounding box center [1288, 284] width 46 height 20
click at [1389, 282] on font "Negro" at bounding box center [1369, 284] width 38 height 20
click at [1438, 289] on font "Natural" at bounding box center [1451, 284] width 49 height 20
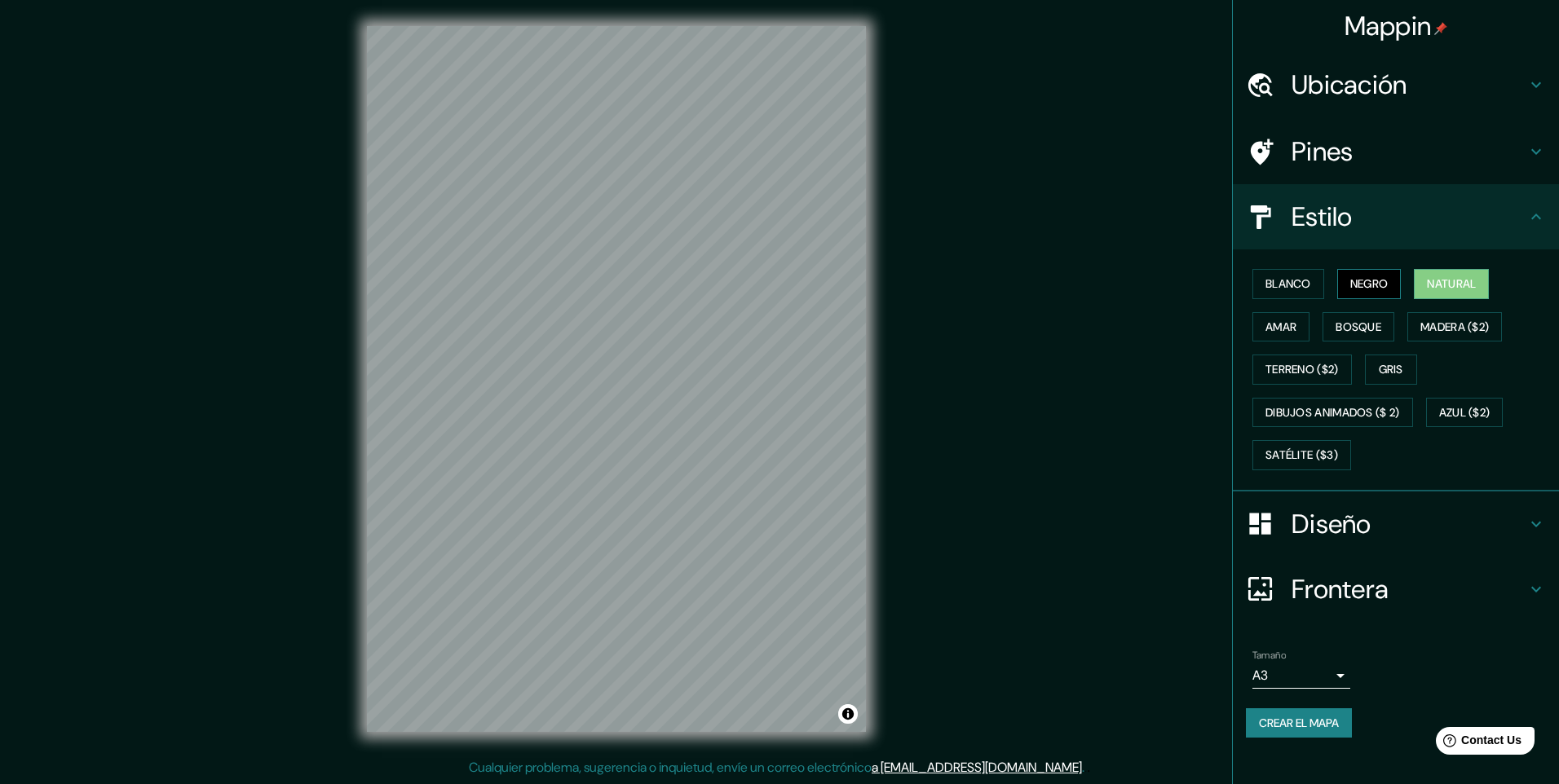
click at [1366, 284] on font "Negro" at bounding box center [1369, 284] width 38 height 20
click at [1290, 283] on font "Blanco" at bounding box center [1288, 284] width 46 height 20
click at [1292, 322] on font "Amar" at bounding box center [1281, 327] width 31 height 20
click at [1352, 329] on font "Bosque" at bounding box center [1358, 327] width 46 height 20
click at [1409, 374] on button "Gris" at bounding box center [1391, 369] width 52 height 30
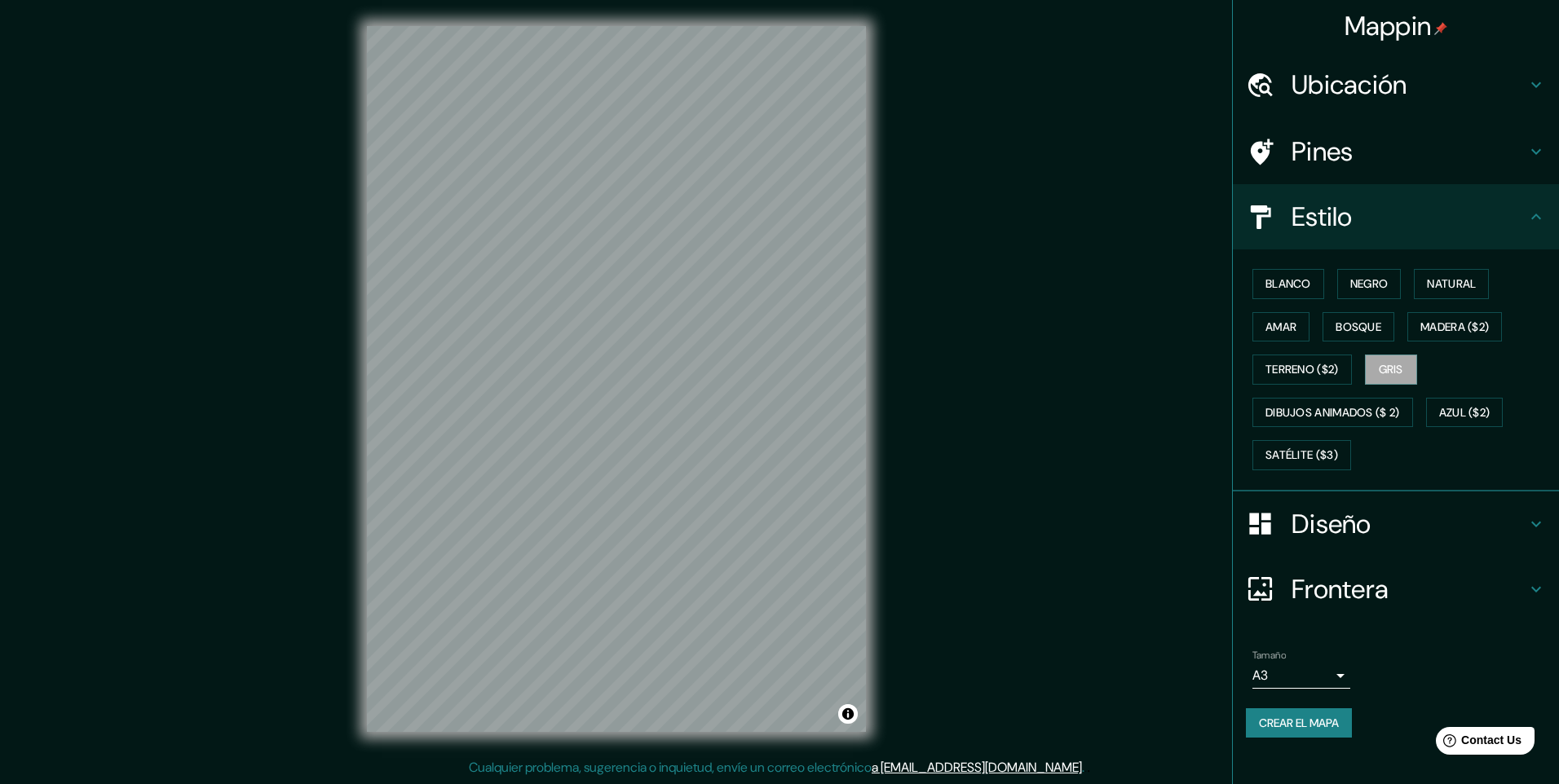
click at [1539, 532] on icon at bounding box center [1536, 525] width 20 height 20
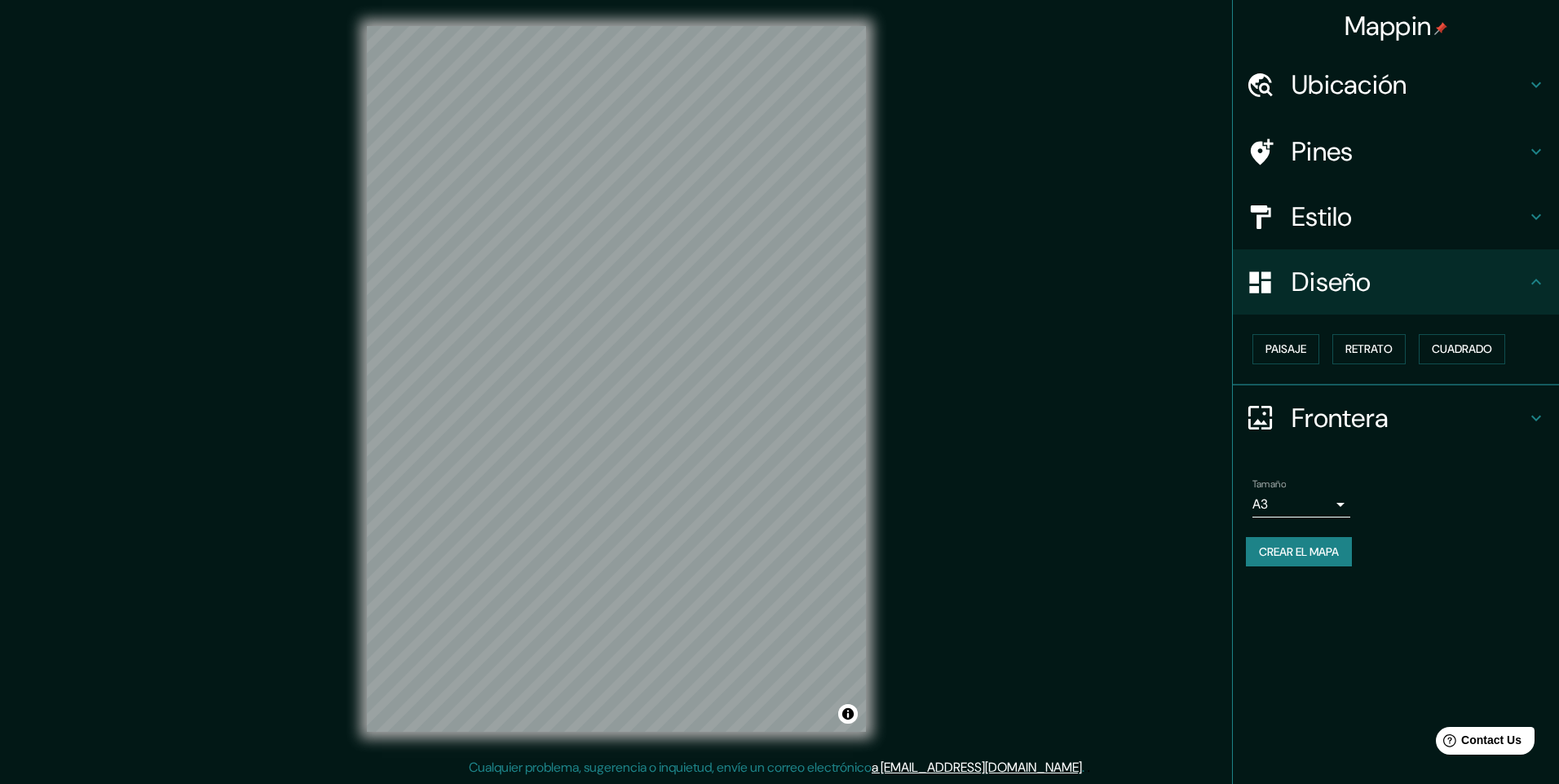
click at [1534, 418] on icon at bounding box center [1536, 417] width 10 height 6
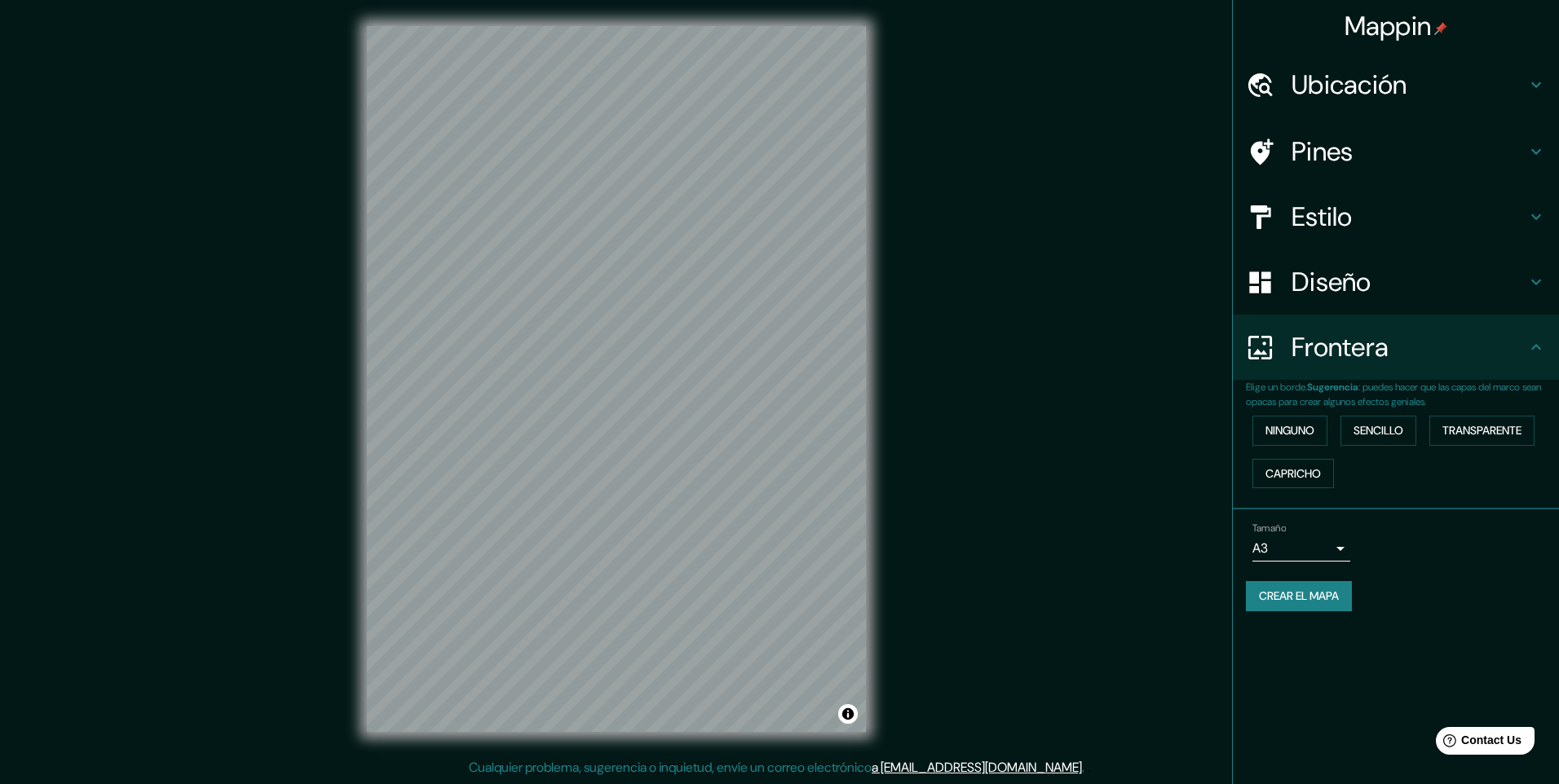
click at [1533, 349] on icon at bounding box center [1536, 347] width 20 height 20
click at [1385, 430] on font "Sencillo" at bounding box center [1378, 430] width 50 height 20
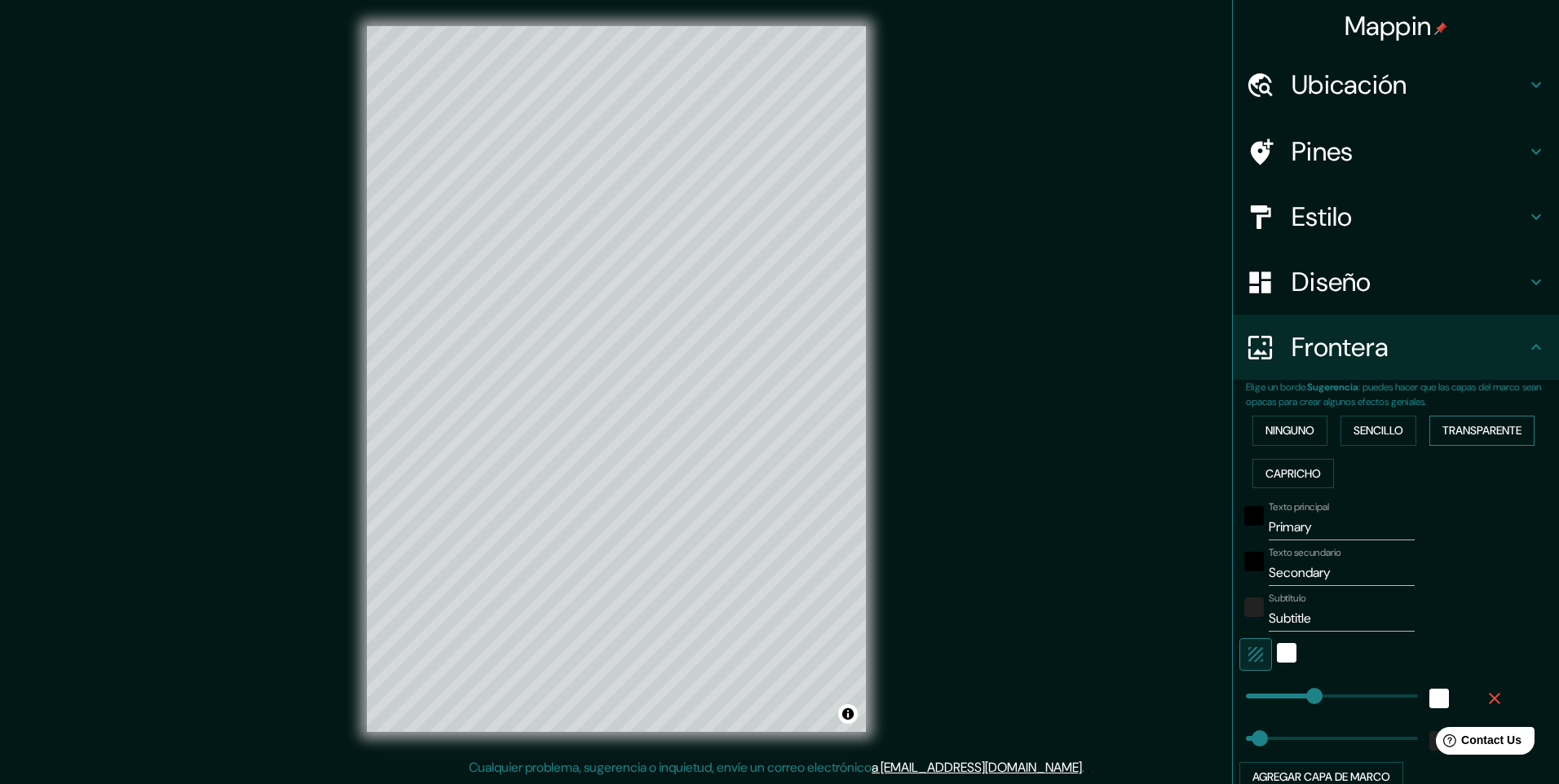
click at [1451, 435] on font "Transparente" at bounding box center [1481, 430] width 79 height 20
click at [1286, 428] on font "Ninguno" at bounding box center [1290, 430] width 49 height 20
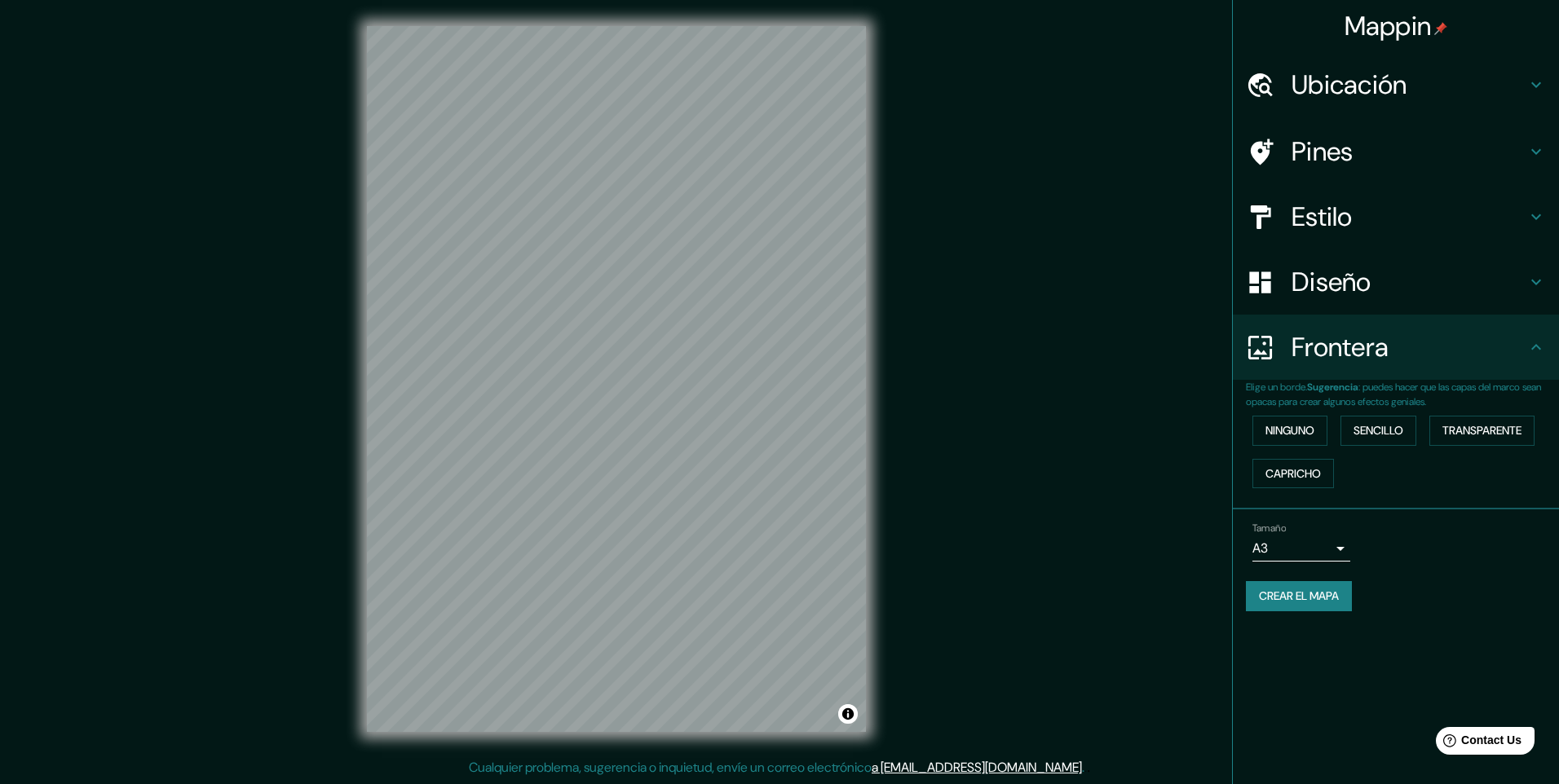
click at [1424, 296] on h4 "Diseño" at bounding box center [1408, 282] width 235 height 33
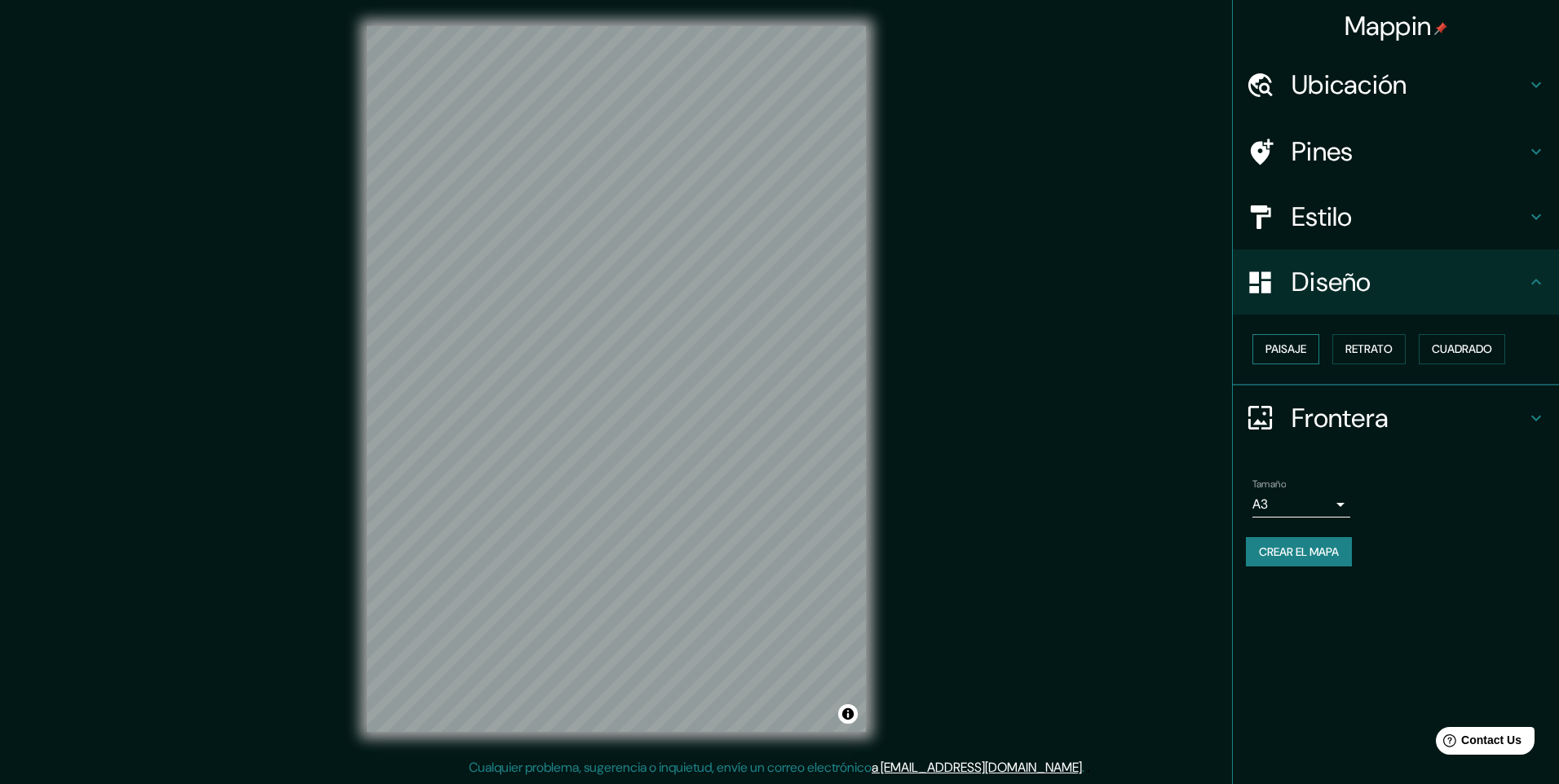
click at [1300, 345] on font "Paisaje" at bounding box center [1286, 349] width 41 height 20
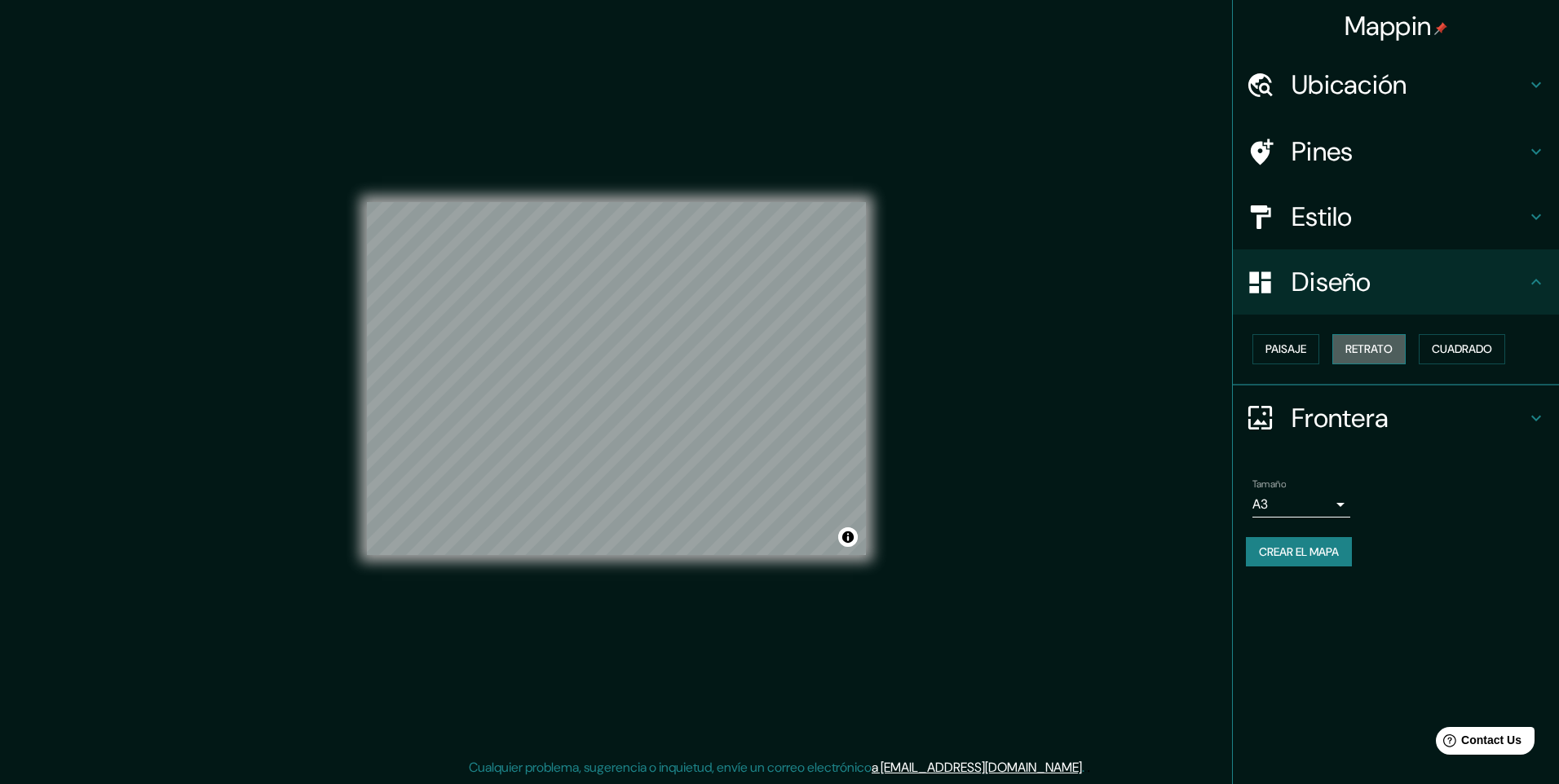
click at [1357, 350] on font "Retrato" at bounding box center [1369, 349] width 47 height 20
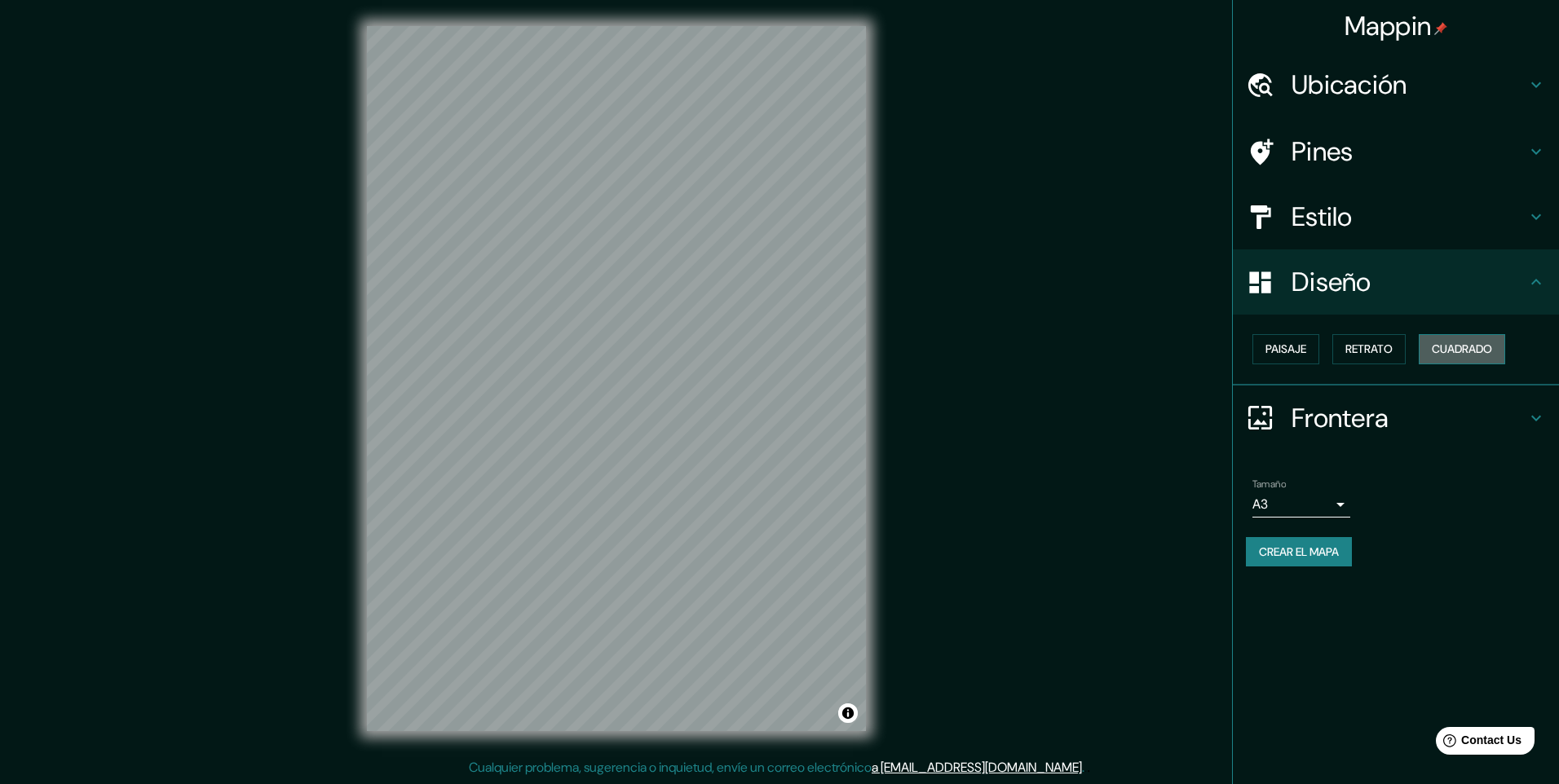
click at [1464, 351] on font "Cuadrado" at bounding box center [1462, 349] width 61 height 20
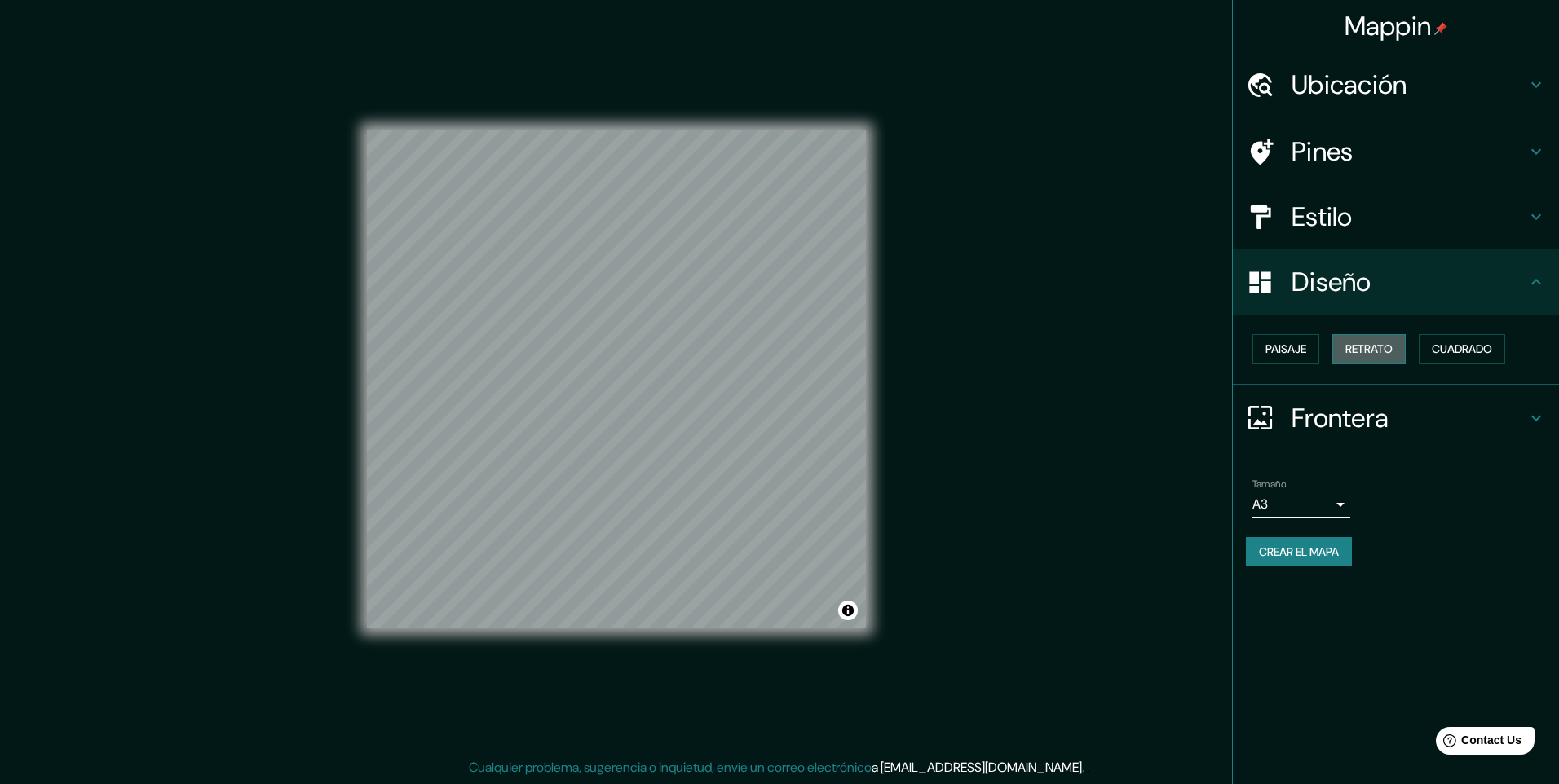
click at [1402, 352] on button "Retrato" at bounding box center [1369, 349] width 74 height 30
